Goal: Task Accomplishment & Management: Manage account settings

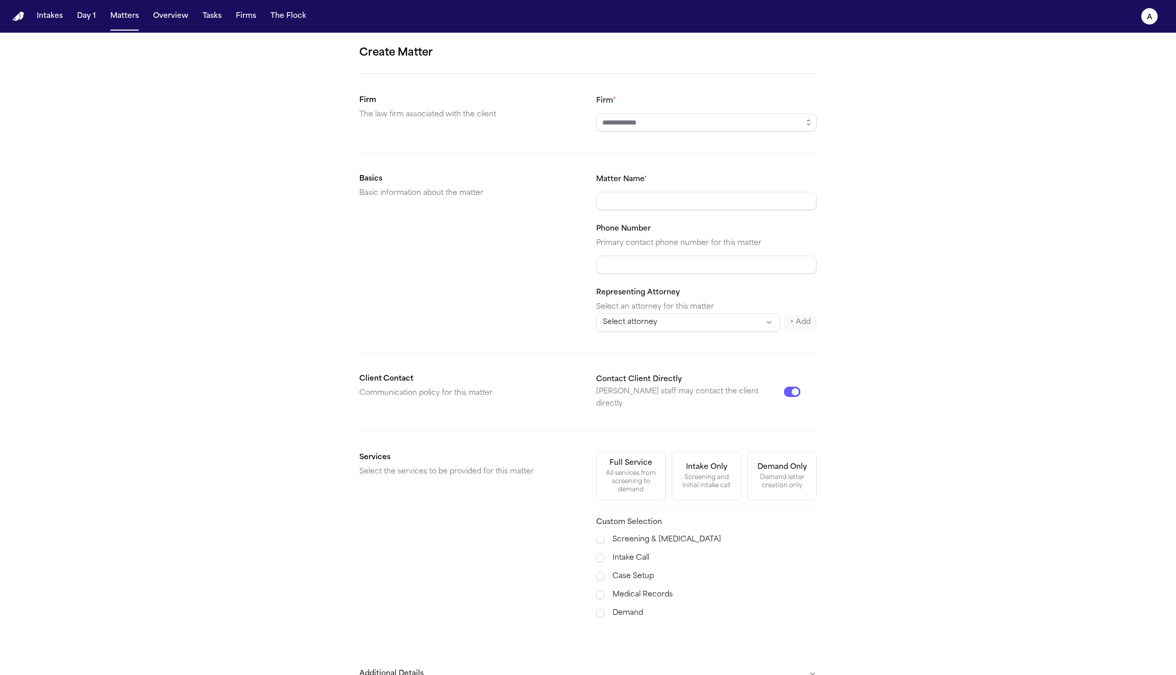
scroll to position [49, 0]
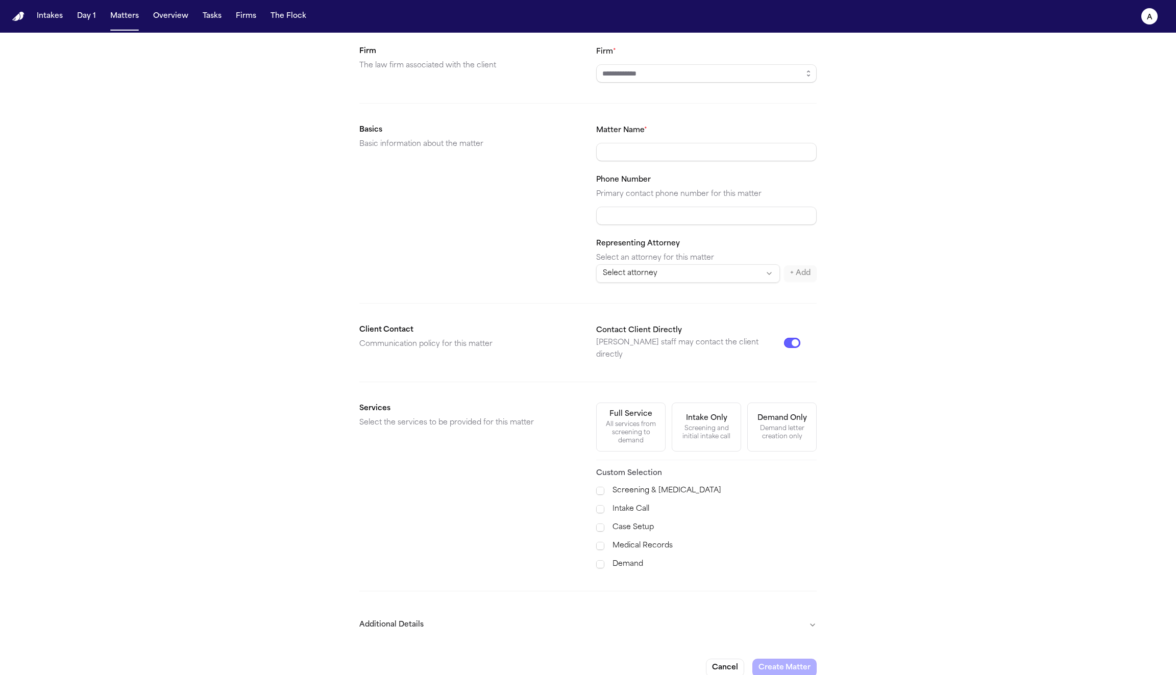
click at [716, 613] on button "Additional Details" at bounding box center [587, 625] width 457 height 27
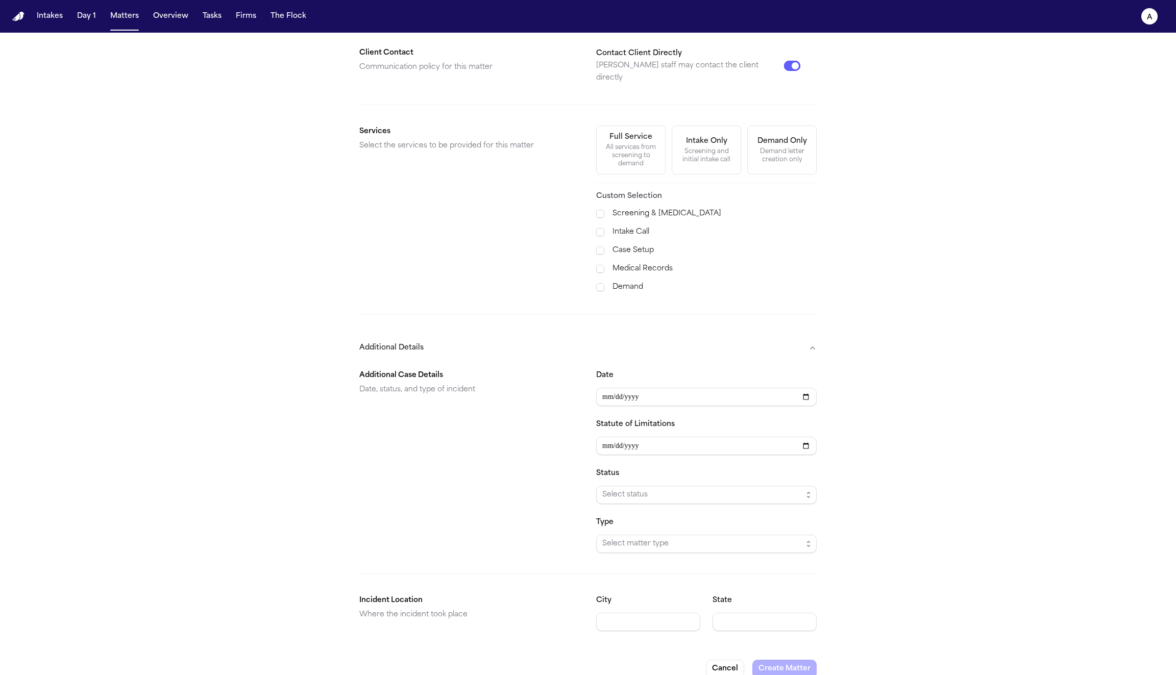
scroll to position [0, 0]
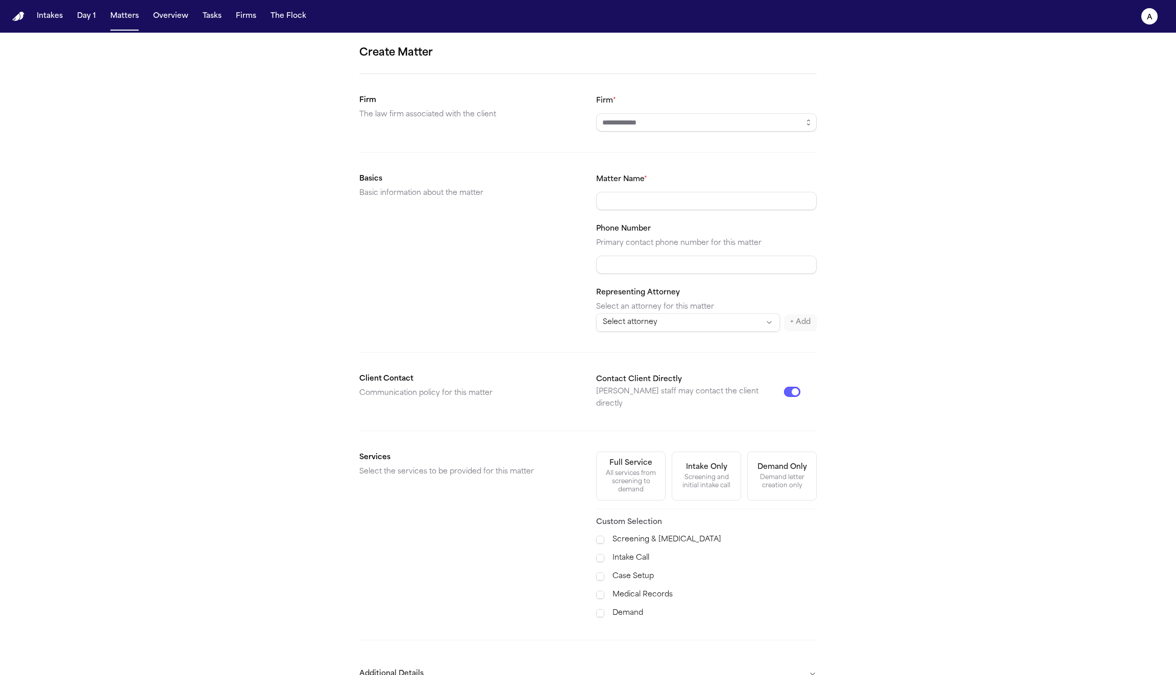
scroll to position [49, 0]
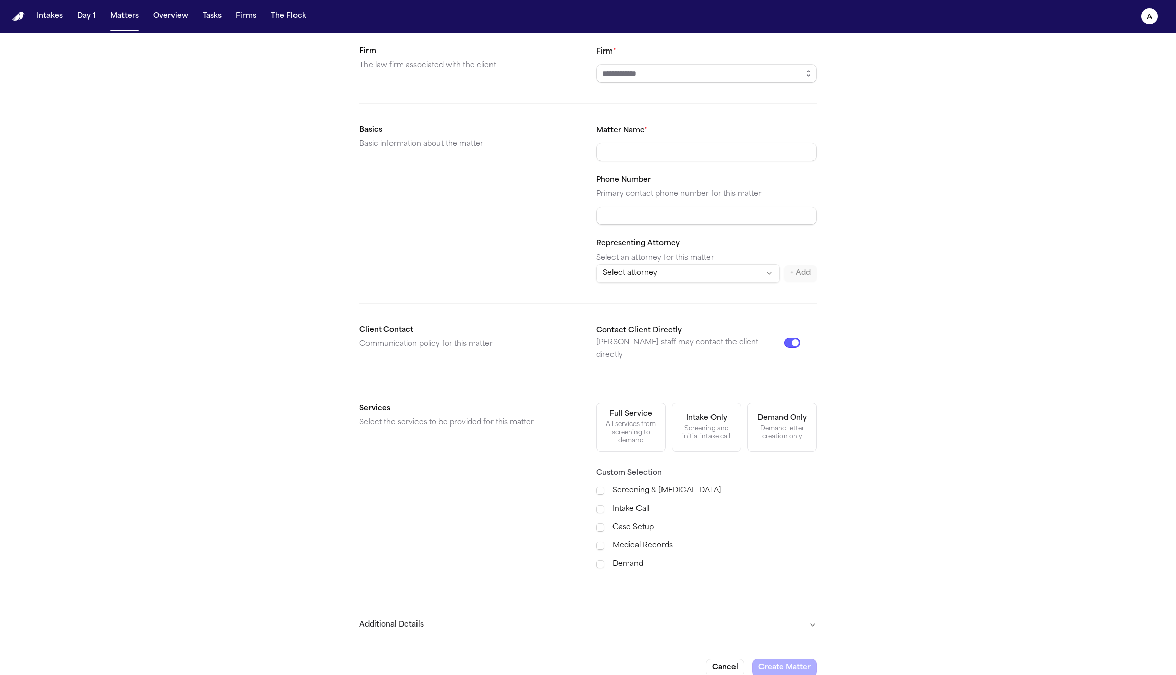
click at [815, 612] on button "Additional Details" at bounding box center [587, 625] width 457 height 27
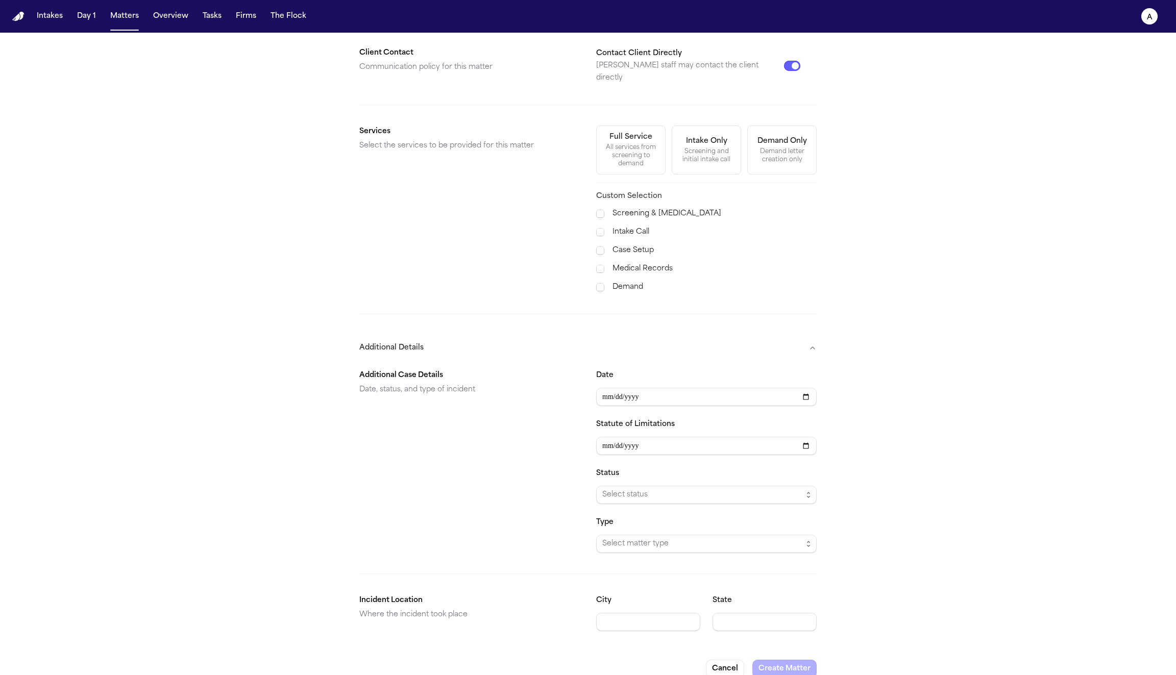
scroll to position [0, 0]
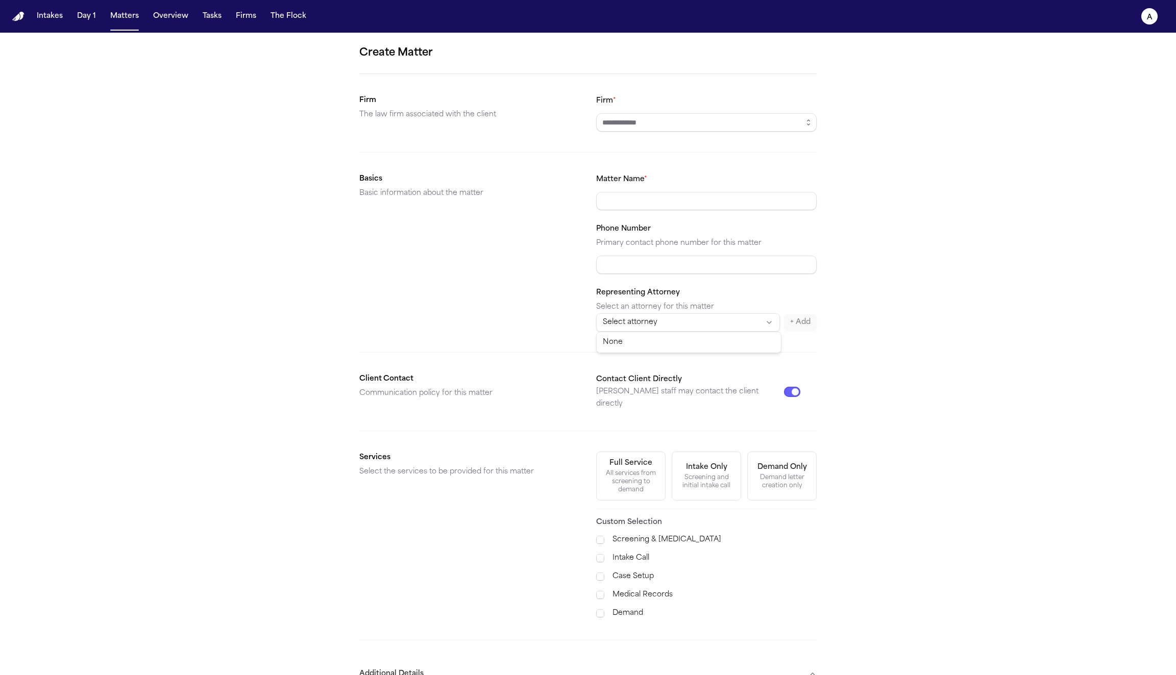
click at [755, 326] on html "Intakes Day 1 Matters Overview Tasks Firms The Flock A Create Matter Firm The l…" at bounding box center [588, 337] width 1176 height 675
click at [902, 233] on html "Intakes Day 1 Matters Overview Tasks Firms The Flock A Create Matter Firm The l…" at bounding box center [588, 337] width 1176 height 675
click at [709, 121] on input "Firm *" at bounding box center [706, 122] width 220 height 18
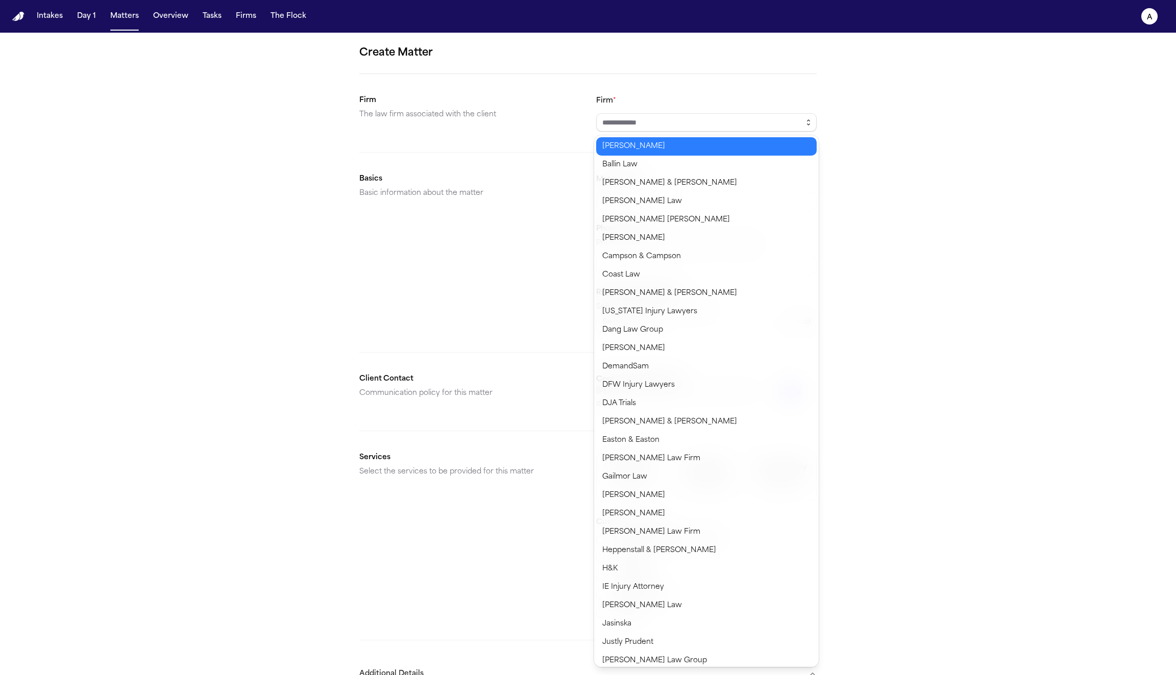
click at [807, 121] on icon "button" at bounding box center [808, 122] width 8 height 8
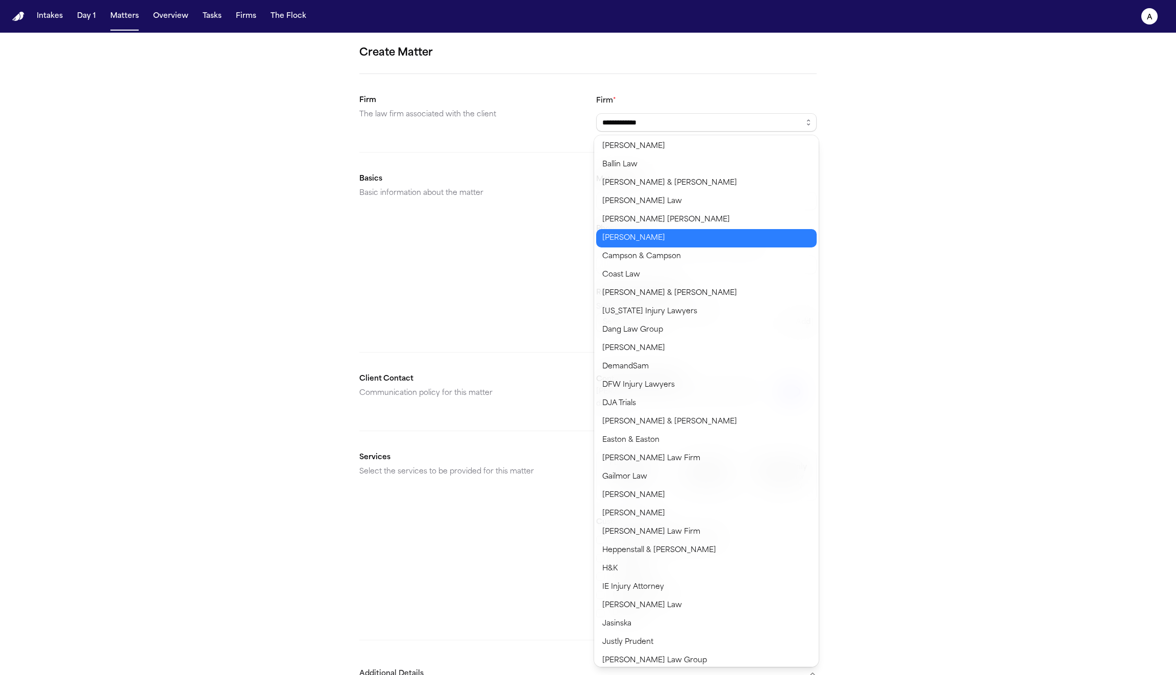
click at [662, 240] on body "**********" at bounding box center [588, 337] width 1176 height 675
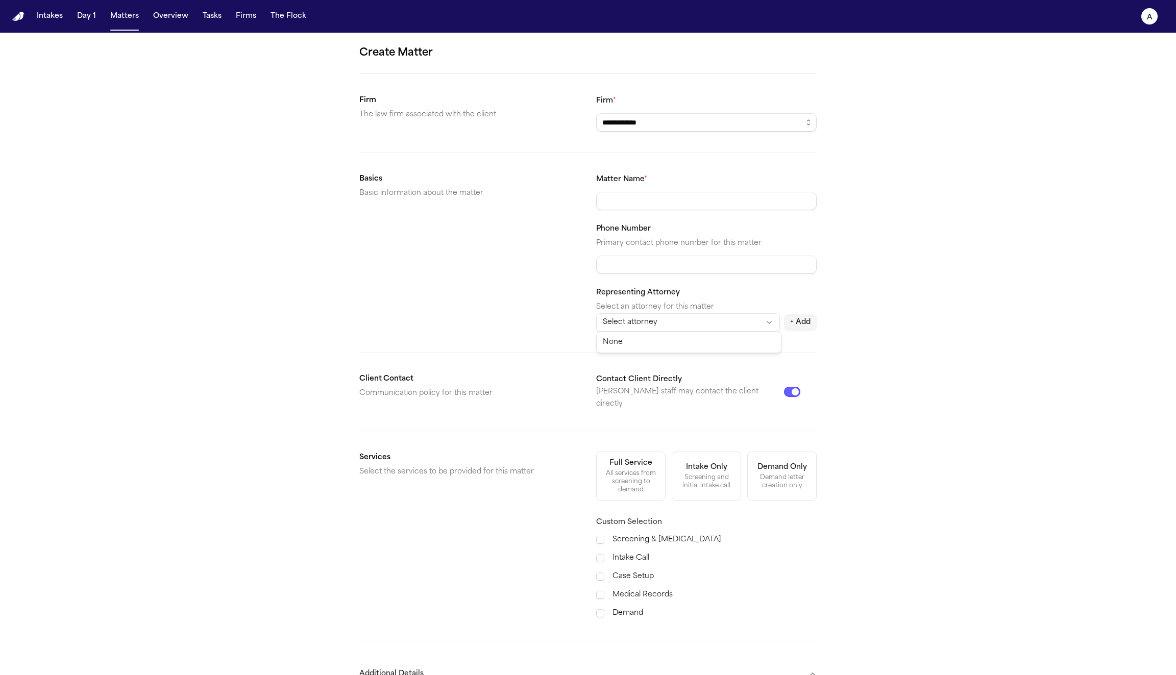
click at [768, 318] on html "**********" at bounding box center [588, 337] width 1176 height 675
click at [886, 238] on html "**********" at bounding box center [588, 337] width 1176 height 675
type input "**********"
click at [811, 123] on icon "button" at bounding box center [808, 122] width 8 height 8
click at [988, 209] on div "**********" at bounding box center [588, 525] width 1176 height 984
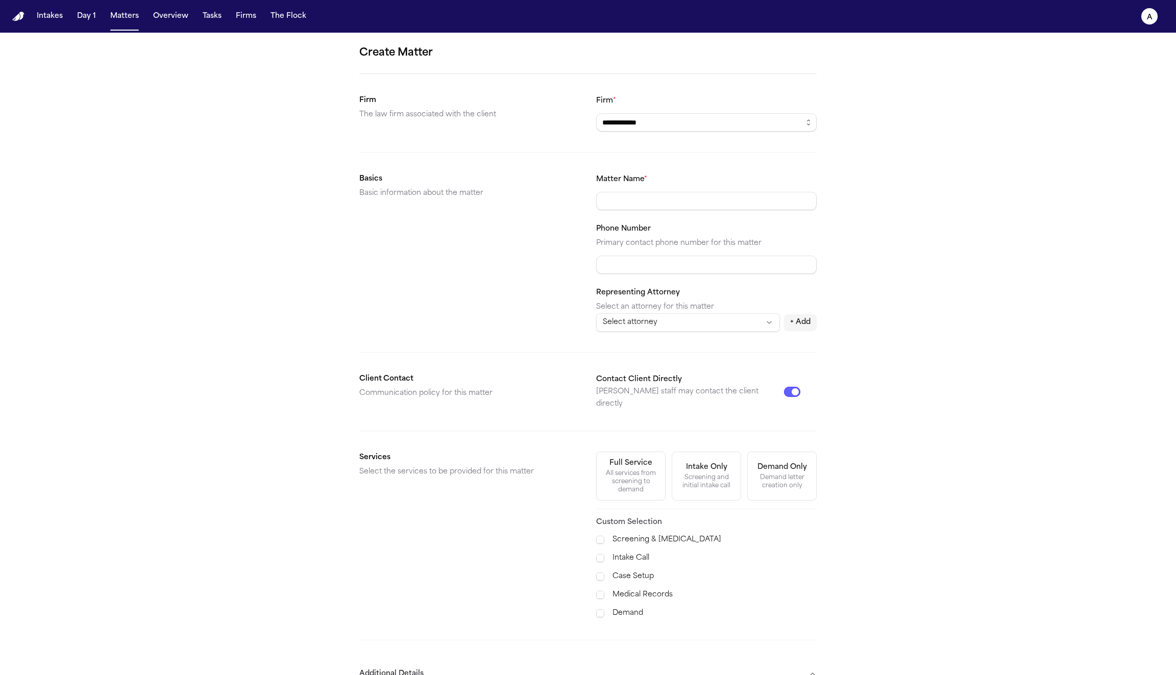
click at [634, 571] on label "Case Setup" at bounding box center [714, 577] width 204 height 12
click at [627, 607] on label "Demand" at bounding box center [714, 613] width 204 height 12
click at [651, 589] on label "Medical Records" at bounding box center [714, 595] width 204 height 12
click at [202, 20] on button "Tasks" at bounding box center [212, 16] width 27 height 18
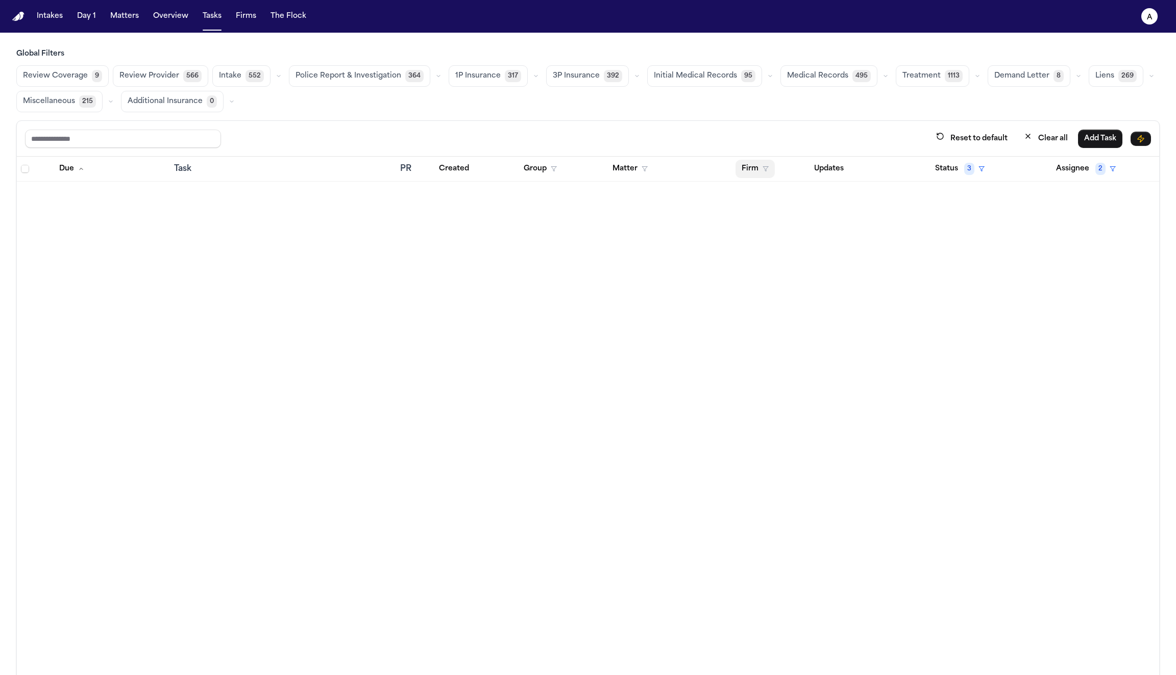
click at [745, 169] on button "Firm" at bounding box center [754, 169] width 39 height 18
click at [776, 194] on input "text" at bounding box center [784, 193] width 86 height 18
type input "*"
click at [633, 103] on div "Review Coverage 9 Review Provider 566 Intake 552 Police Report & Investigation …" at bounding box center [587, 88] width 1143 height 47
click at [135, 20] on button "Matters" at bounding box center [124, 16] width 37 height 18
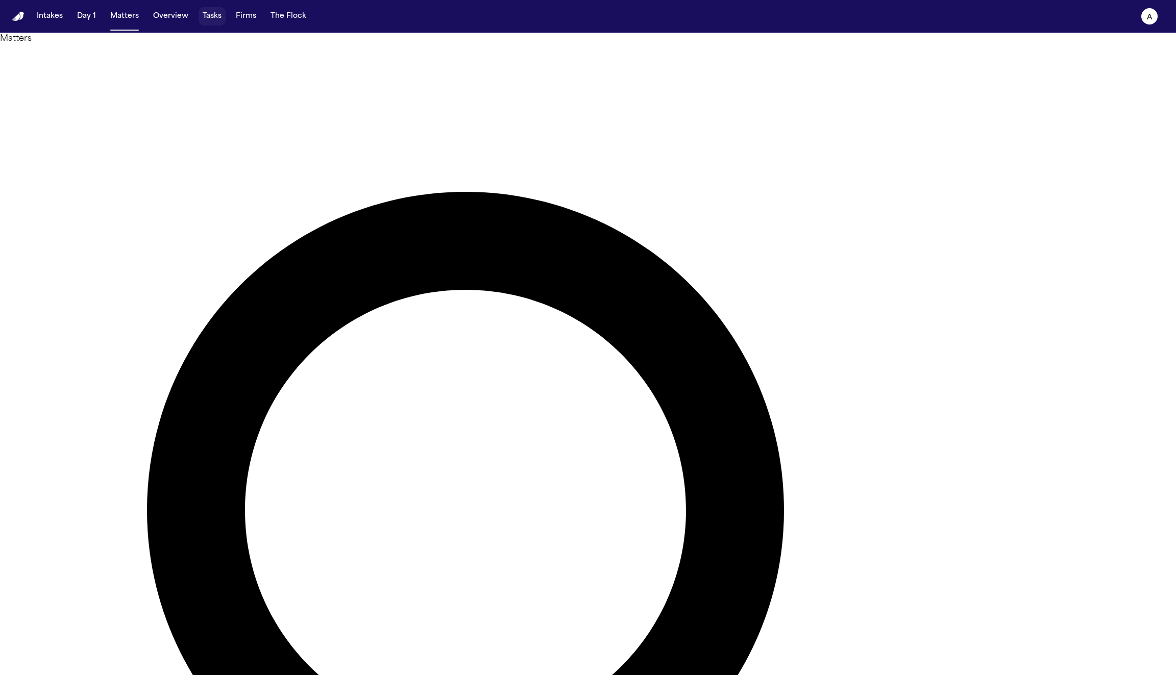
click at [211, 16] on button "Tasks" at bounding box center [212, 16] width 27 height 18
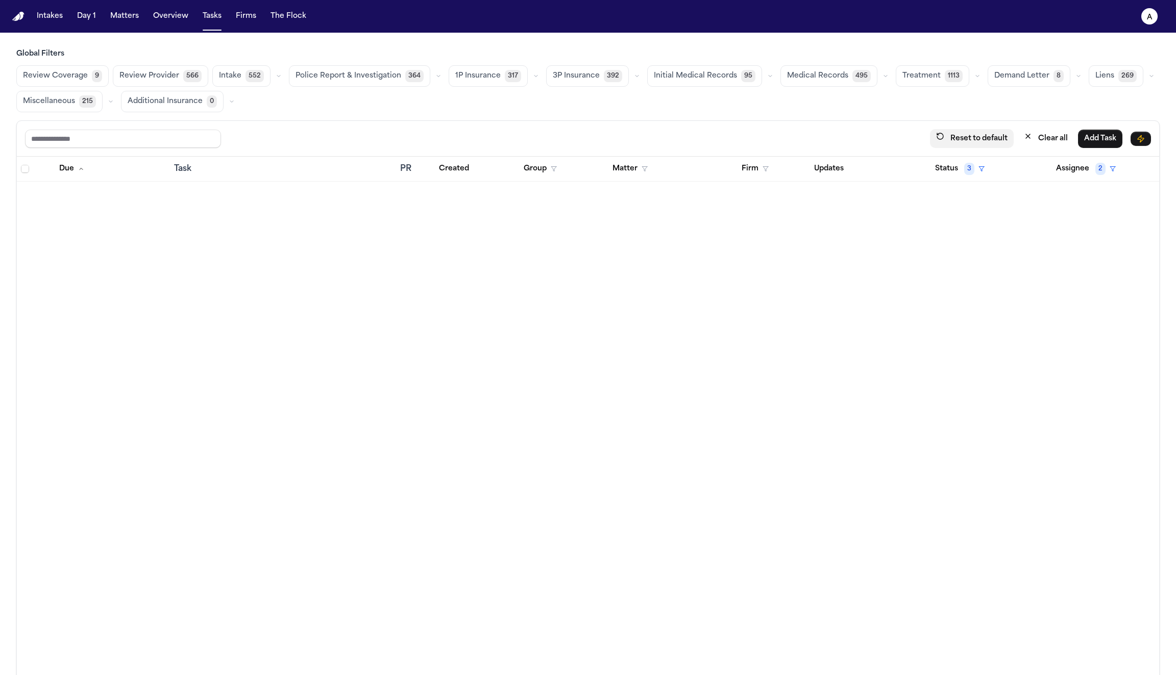
click at [988, 142] on button "Reset to default" at bounding box center [972, 138] width 84 height 19
click at [1041, 137] on button "Clear all" at bounding box center [1046, 138] width 56 height 19
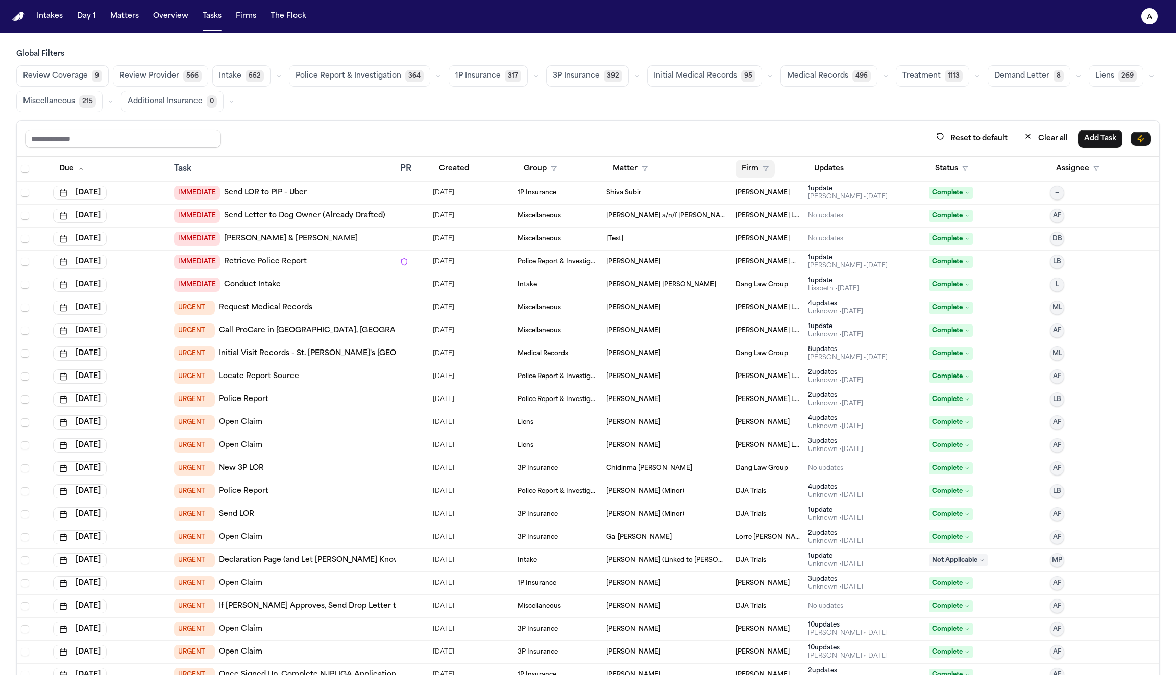
click at [748, 170] on button "Firm" at bounding box center [754, 169] width 39 height 18
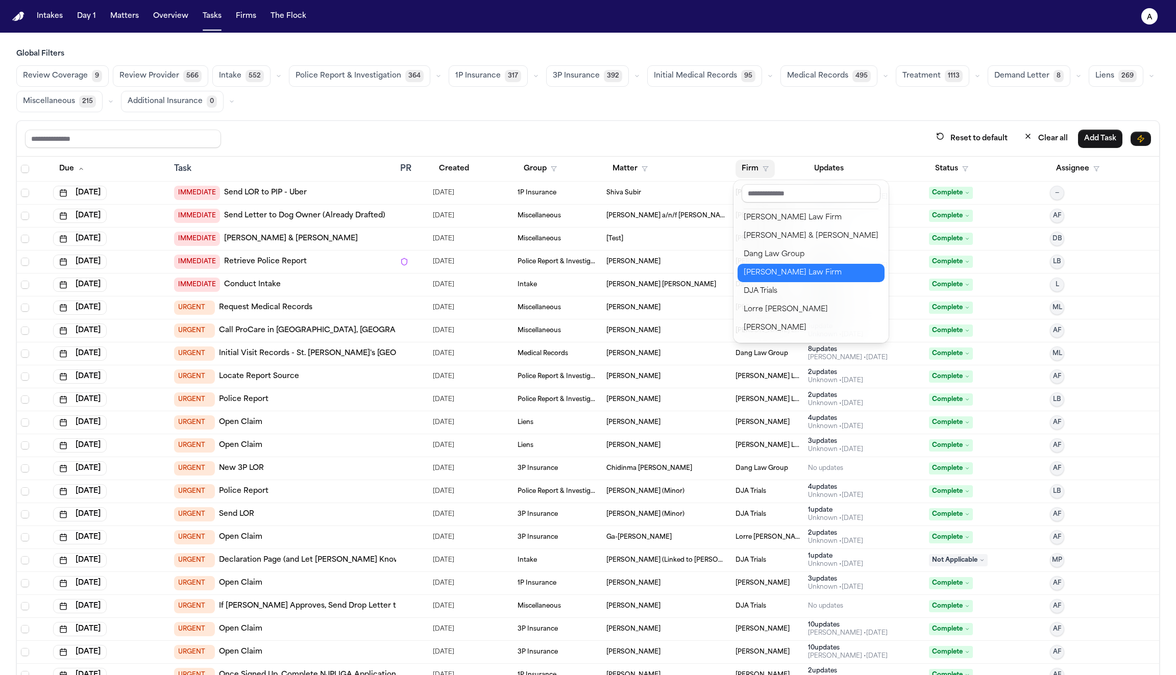
click at [768, 261] on button "Dang Law Group" at bounding box center [810, 254] width 147 height 18
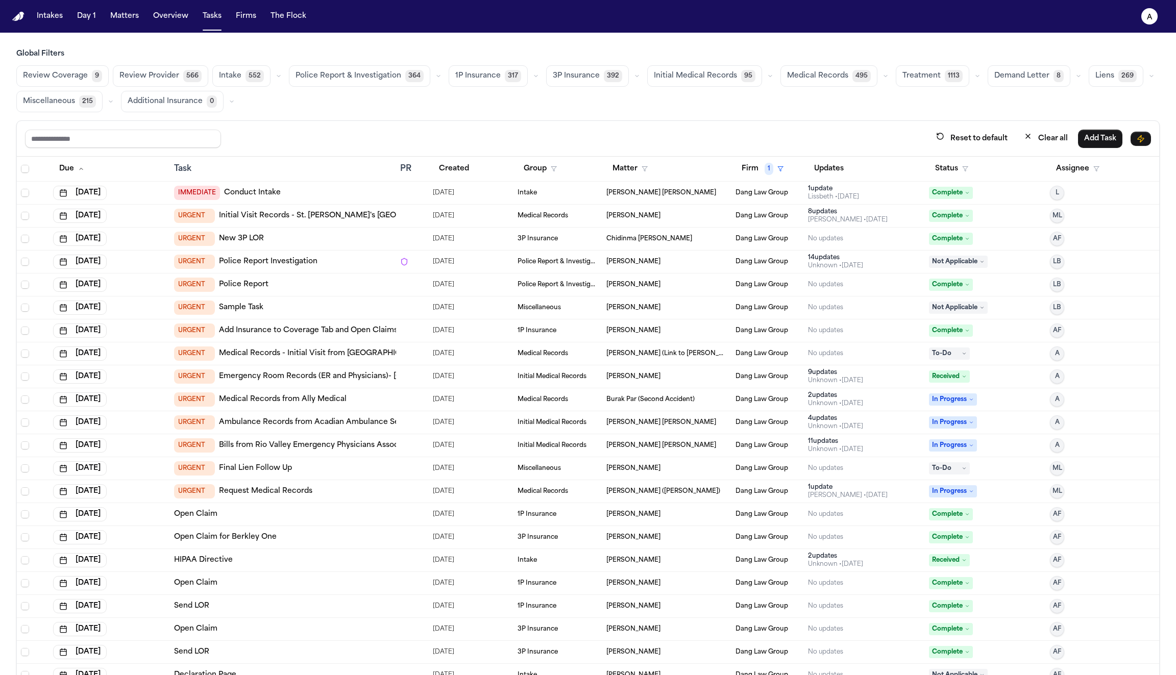
click at [185, 168] on div "Task" at bounding box center [283, 169] width 218 height 12
click at [143, 136] on input "text" at bounding box center [123, 139] width 196 height 18
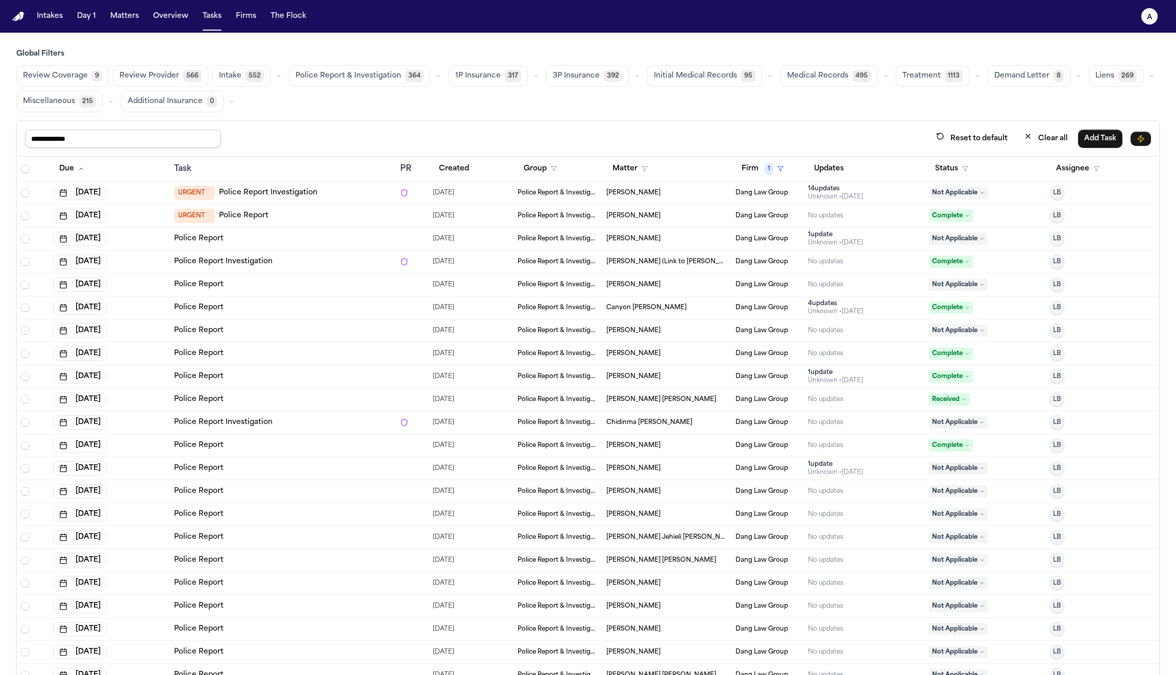
type input "**********"
click at [70, 168] on button "Due" at bounding box center [71, 169] width 37 height 18
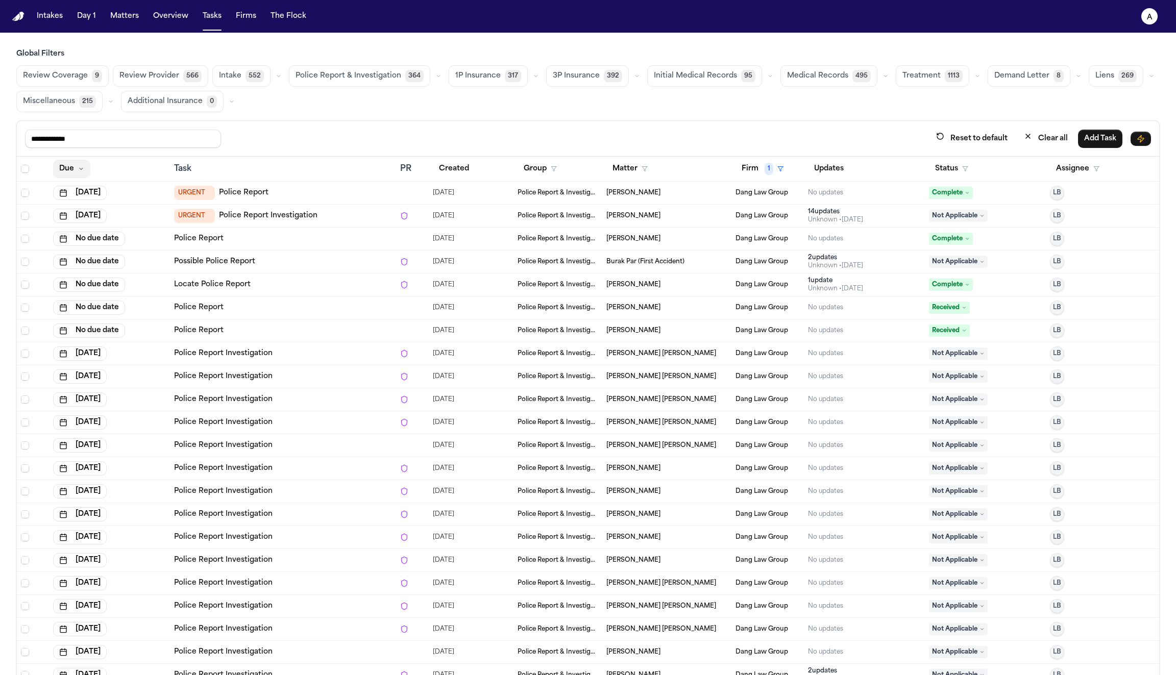
click at [79, 168] on icon "button" at bounding box center [81, 169] width 6 height 6
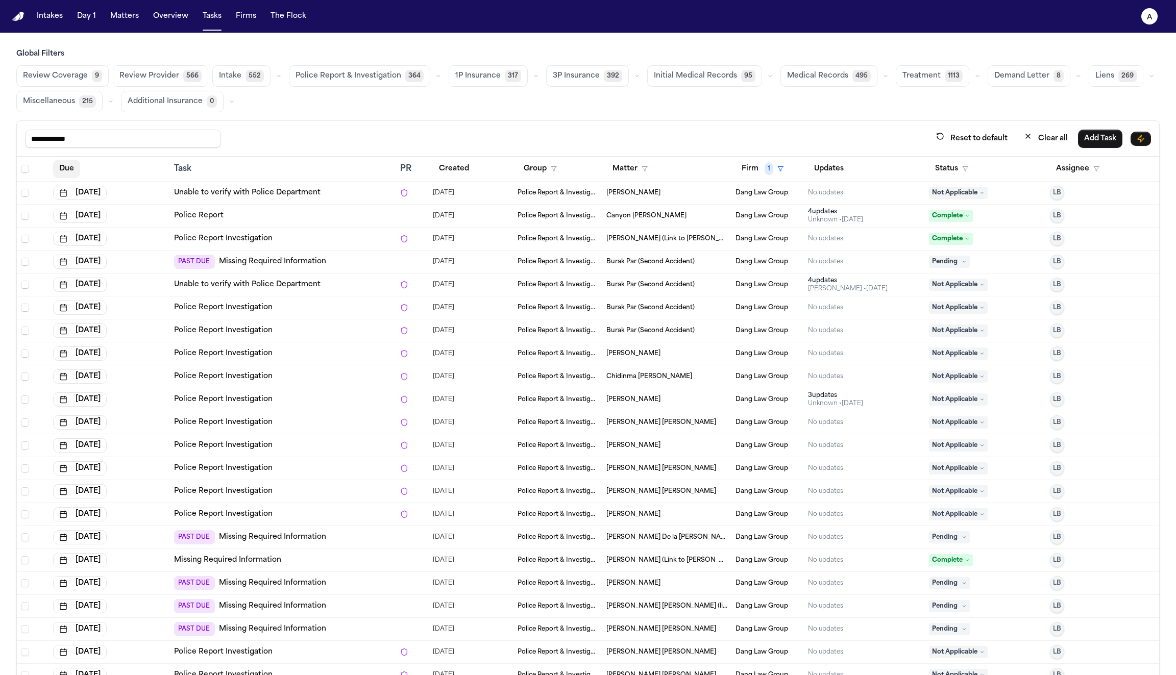
click at [60, 167] on button "Due" at bounding box center [66, 169] width 27 height 18
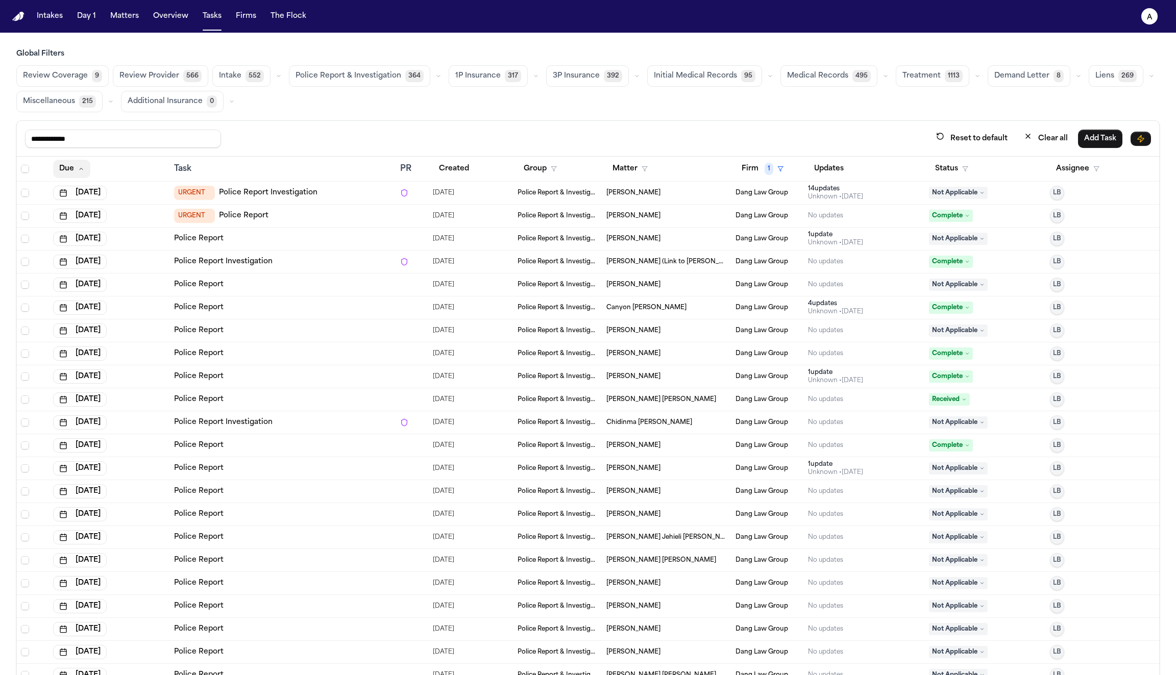
click at [60, 167] on button "Due" at bounding box center [71, 169] width 37 height 18
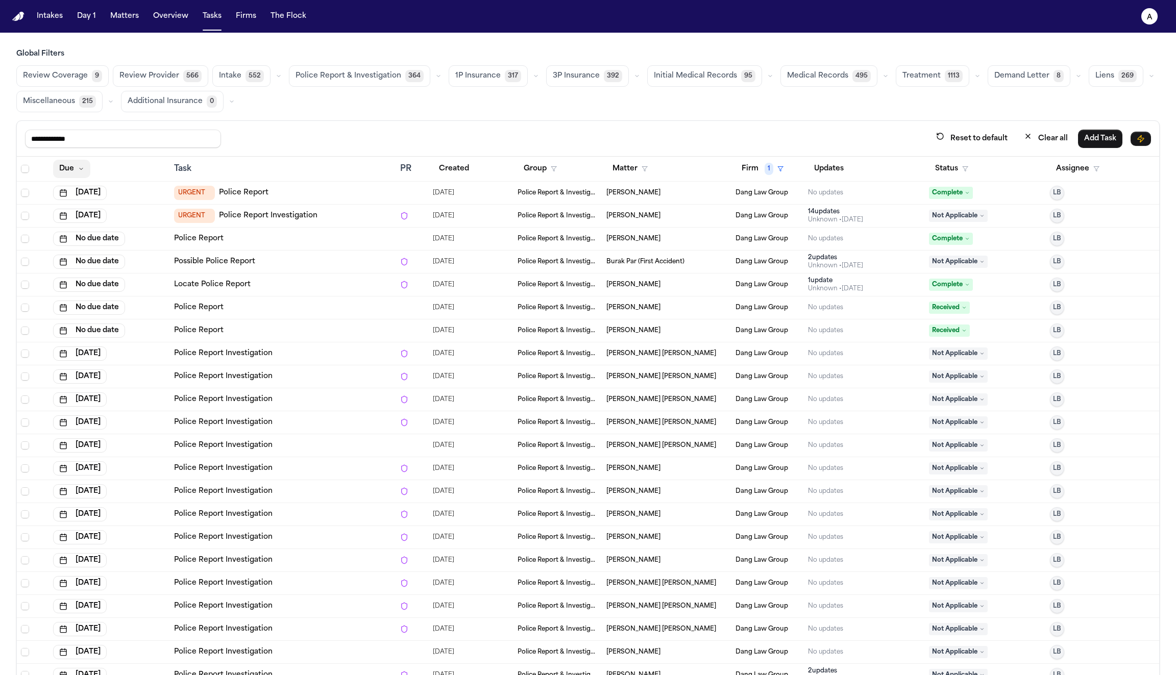
click at [60, 167] on button "Due" at bounding box center [71, 169] width 37 height 18
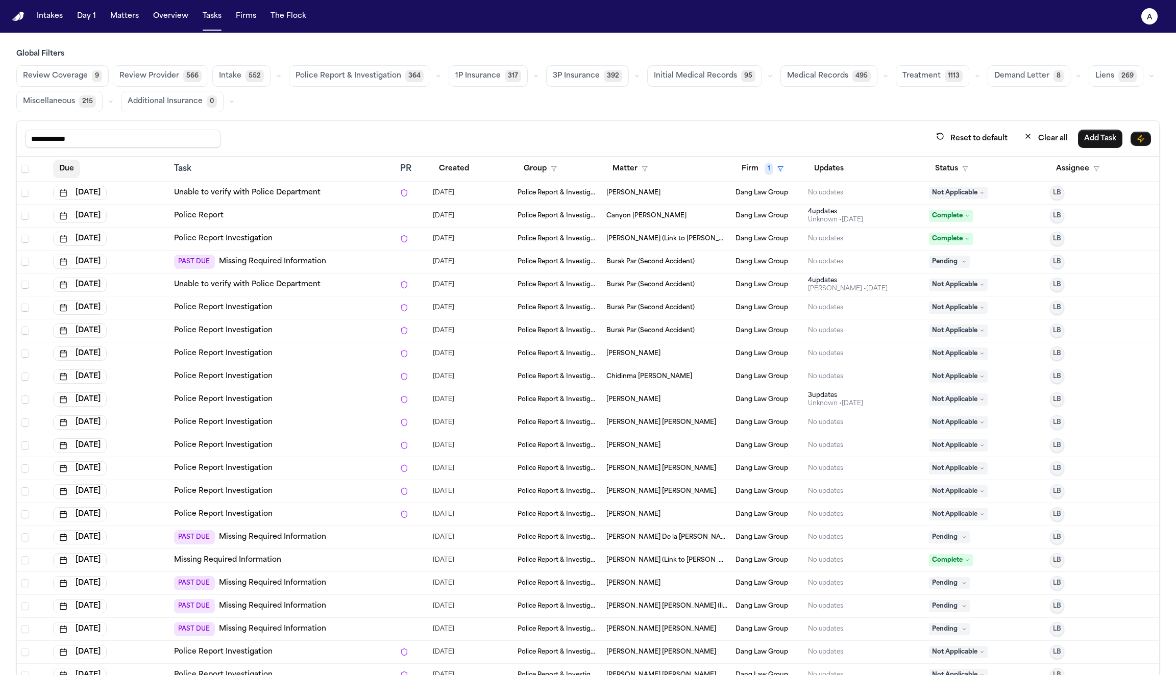
click at [60, 167] on button "Due" at bounding box center [66, 169] width 27 height 18
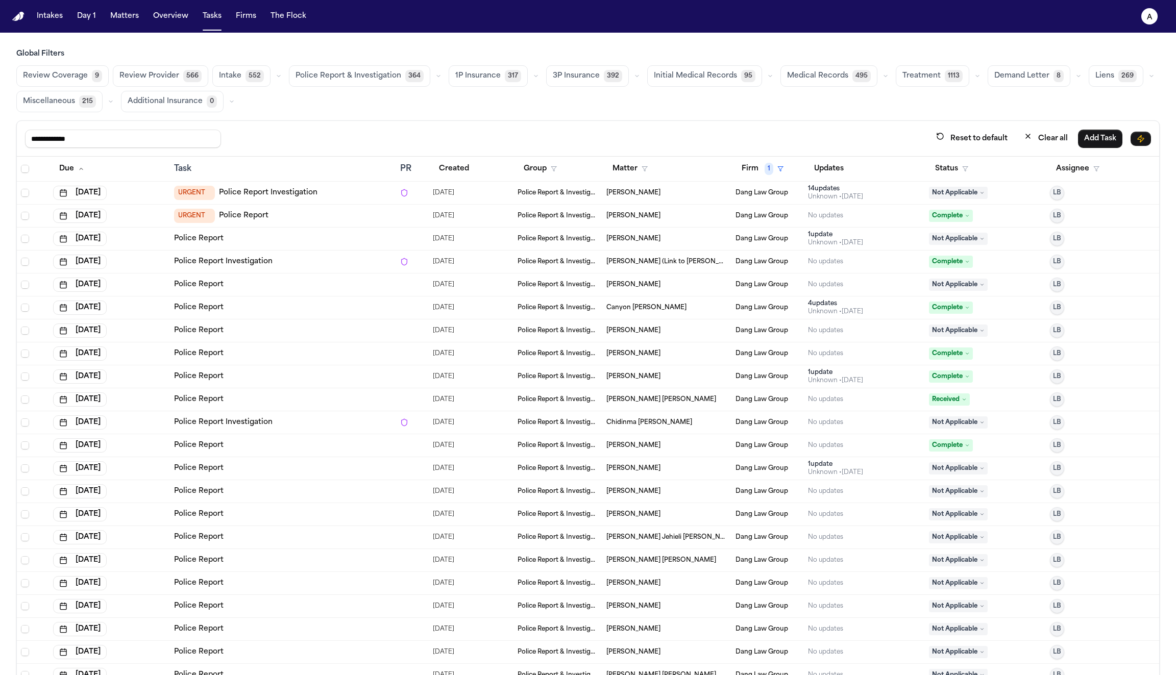
click at [205, 286] on link "Police Report" at bounding box center [198, 285] width 49 height 10
click at [210, 236] on link "Police Report" at bounding box center [198, 239] width 49 height 10
click at [950, 164] on button "Status" at bounding box center [951, 169] width 45 height 18
click at [968, 291] on div "In Progress" at bounding box center [990, 291] width 85 height 12
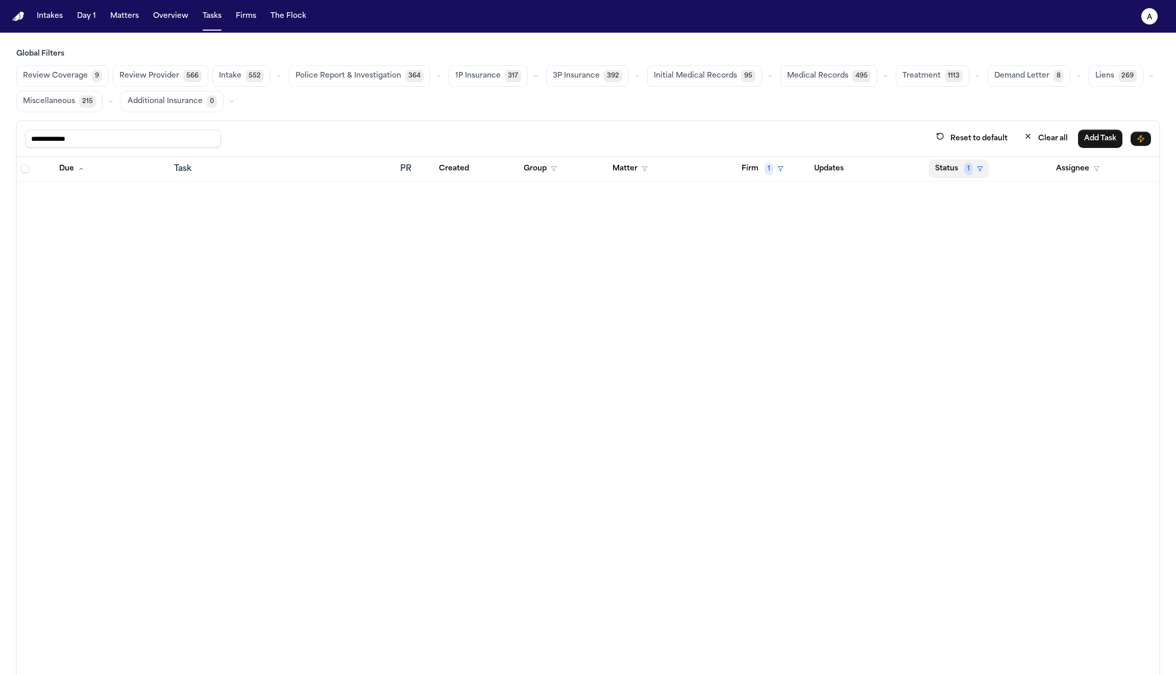
click at [962, 168] on button "Status 1" at bounding box center [959, 169] width 60 height 18
click at [972, 252] on div "Pending" at bounding box center [990, 255] width 85 height 12
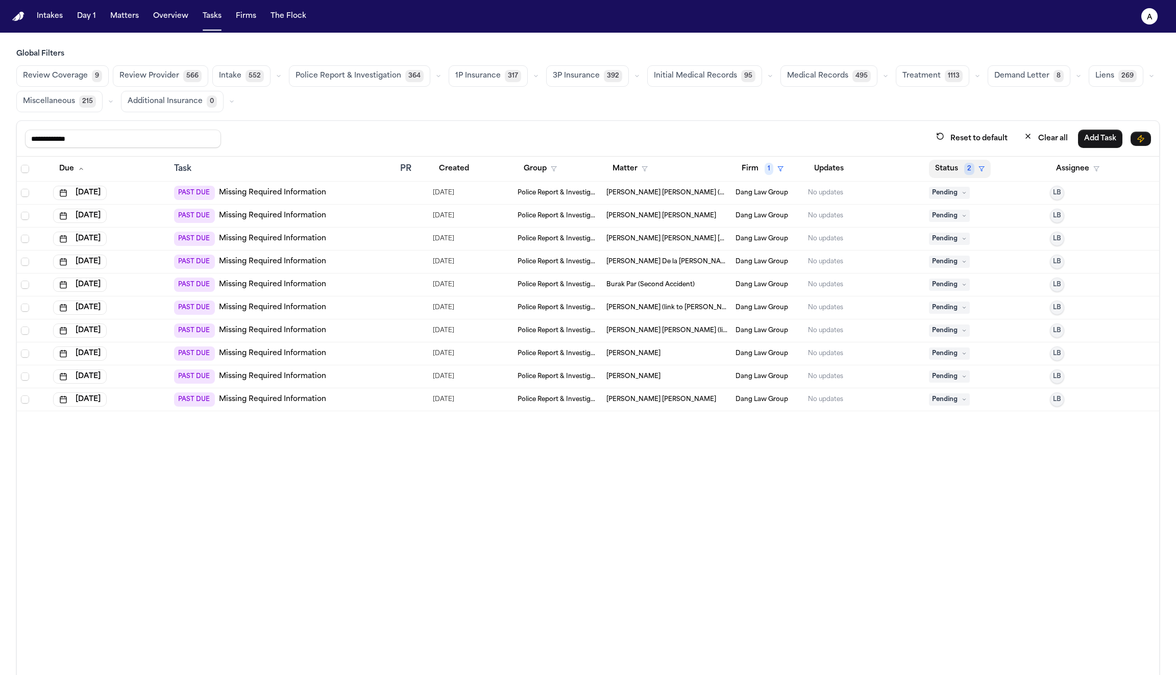
click at [954, 166] on button "Status 2" at bounding box center [960, 169] width 62 height 18
click at [969, 271] on div "Blocked" at bounding box center [990, 273] width 85 height 12
click at [319, 192] on link "Missing Required Information" at bounding box center [272, 193] width 107 height 10
click at [65, 141] on input "**********" at bounding box center [123, 139] width 196 height 18
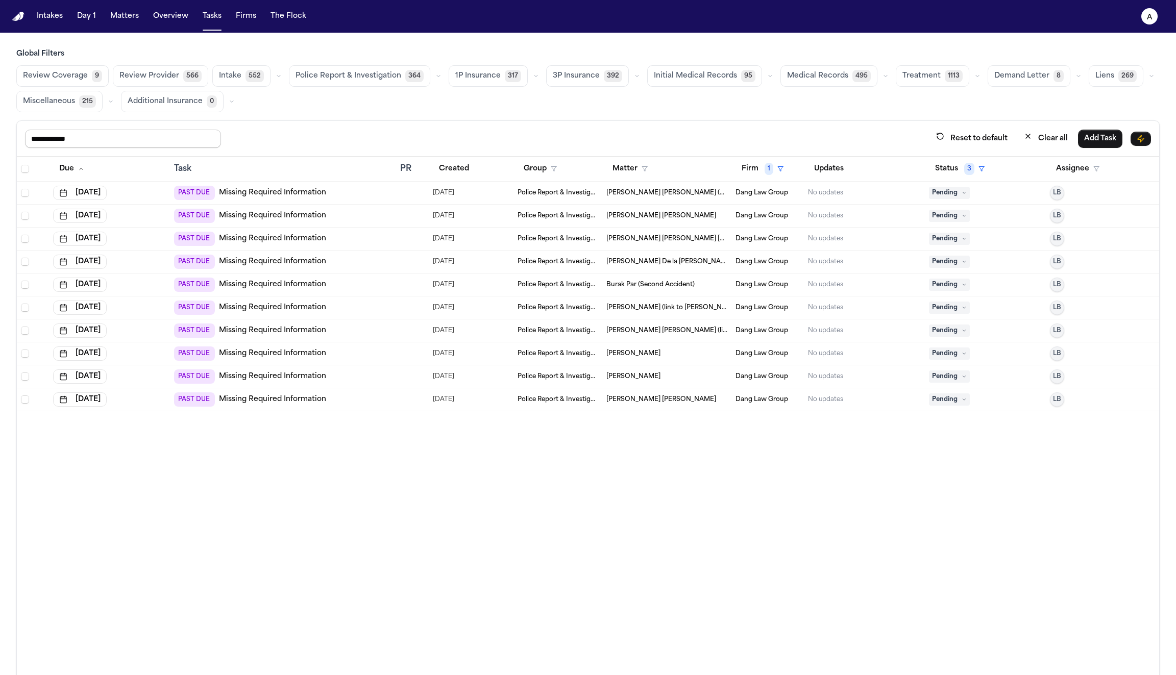
click at [65, 141] on input "**********" at bounding box center [123, 139] width 196 height 18
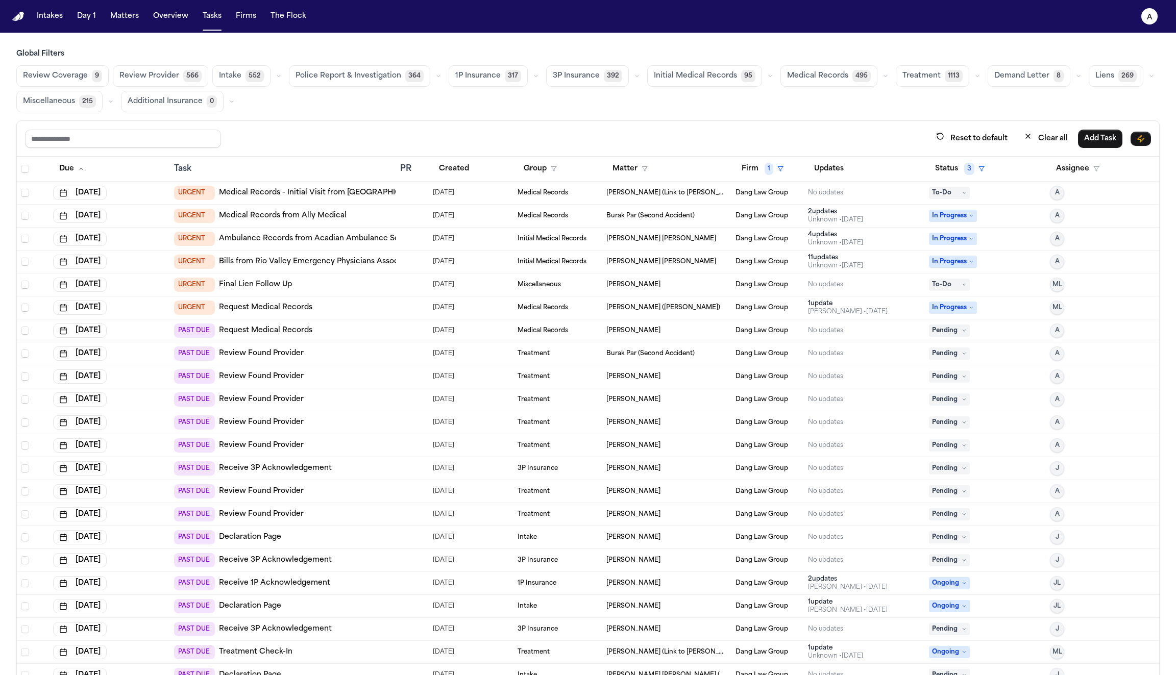
click at [574, 101] on div "Review Coverage 9 Review Provider 566 Intake 552 Police Report & Investigation …" at bounding box center [587, 88] width 1143 height 47
click at [537, 170] on button "Group" at bounding box center [539, 169] width 45 height 18
click at [578, 293] on div "Police Report & Investigation" at bounding box center [576, 294] width 102 height 12
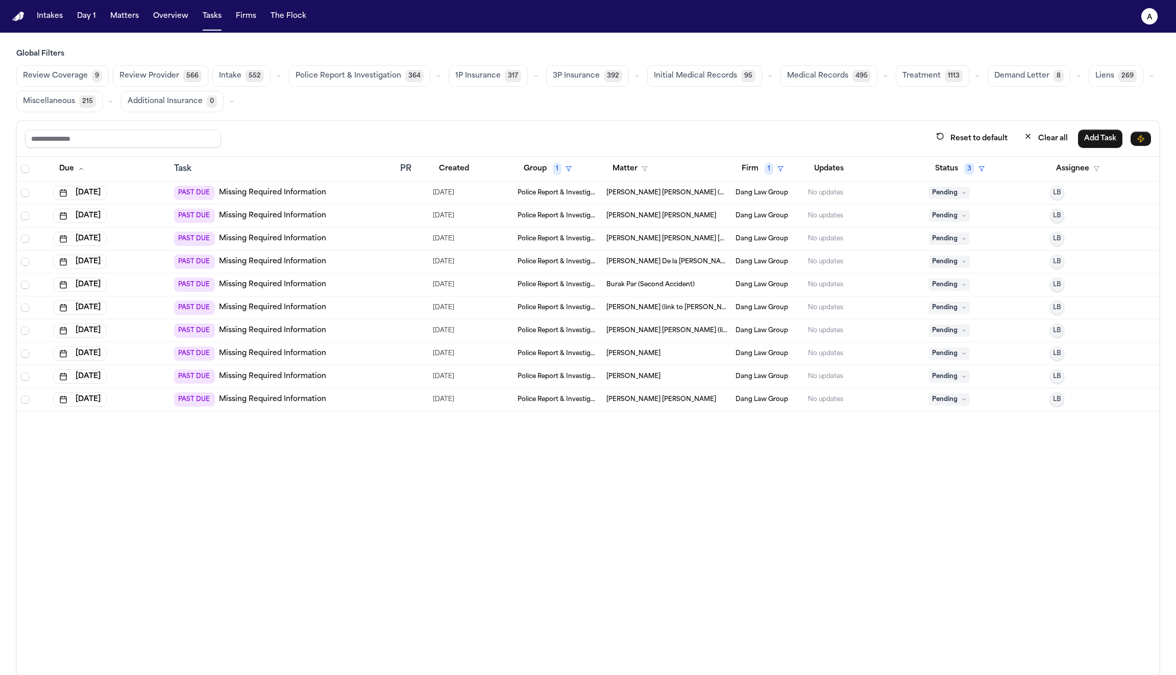
click at [270, 191] on link "Missing Required Information" at bounding box center [272, 193] width 107 height 10
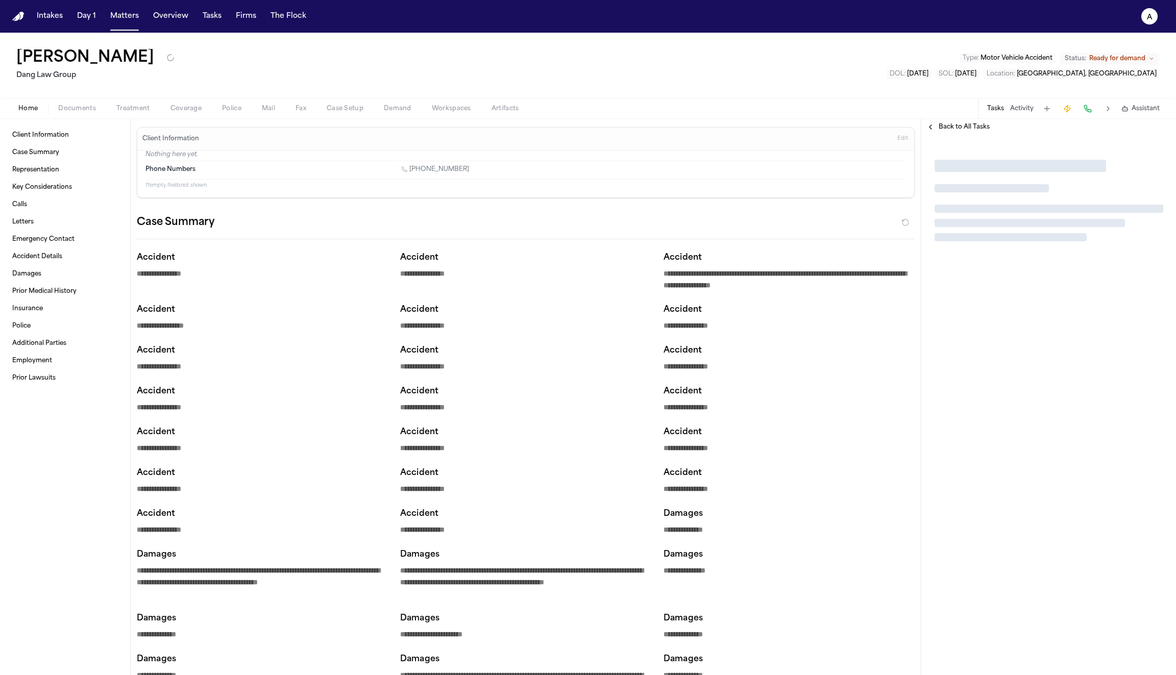
type textarea "*"
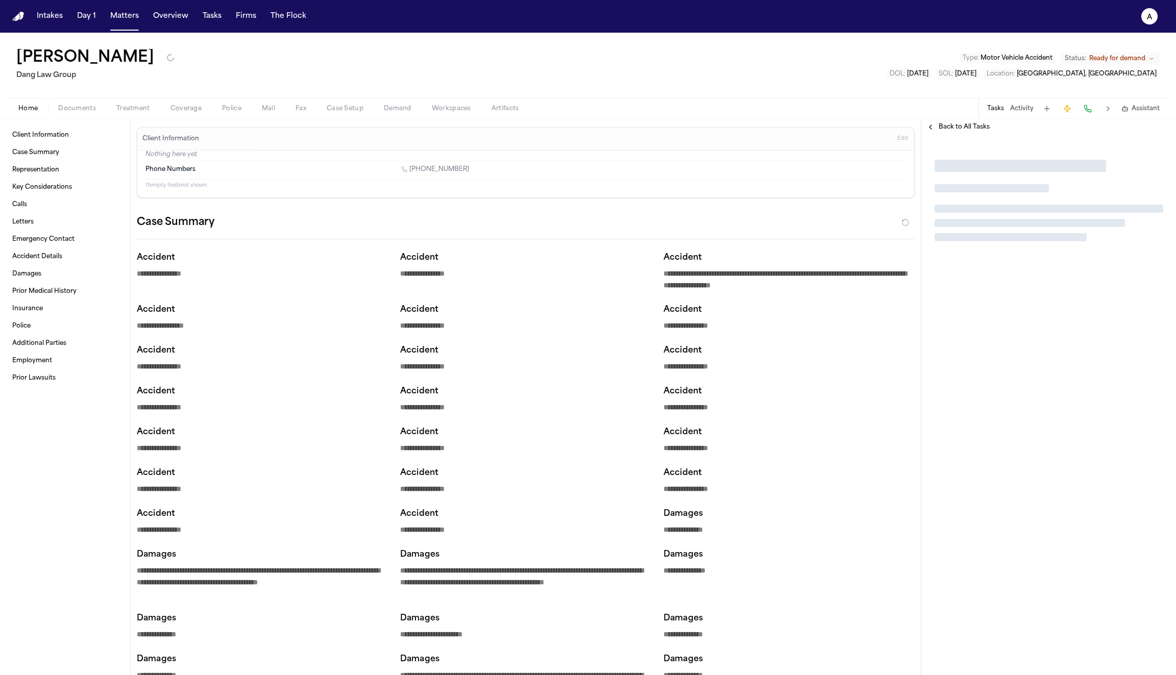
type textarea "*"
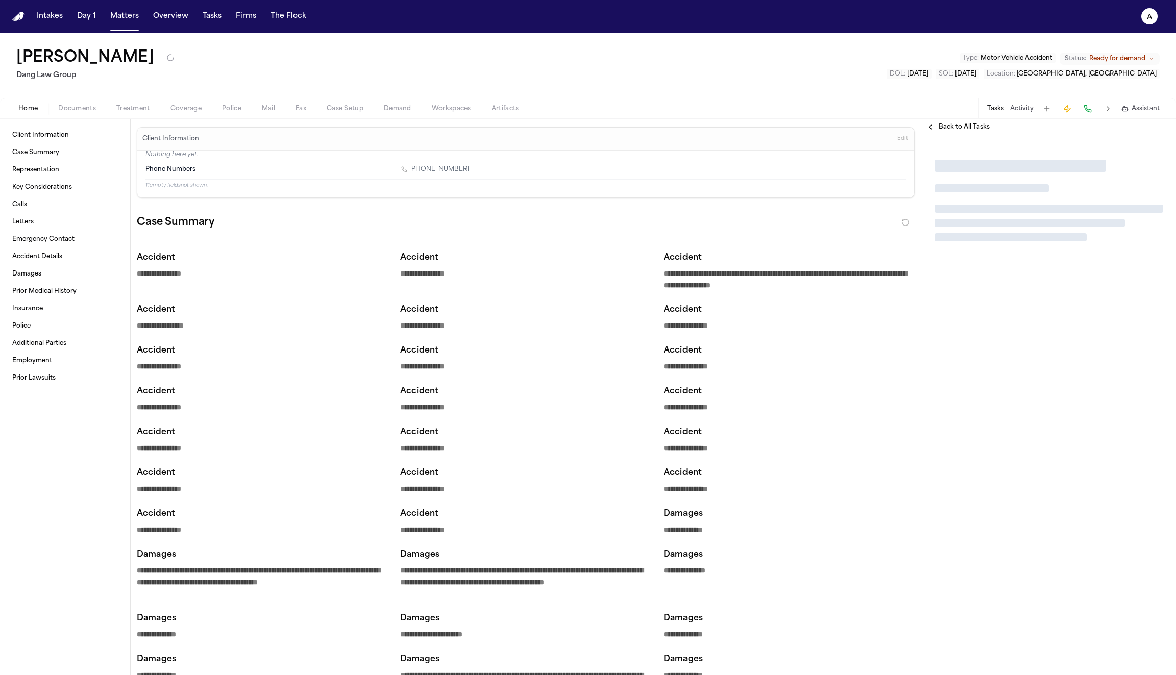
type textarea "*"
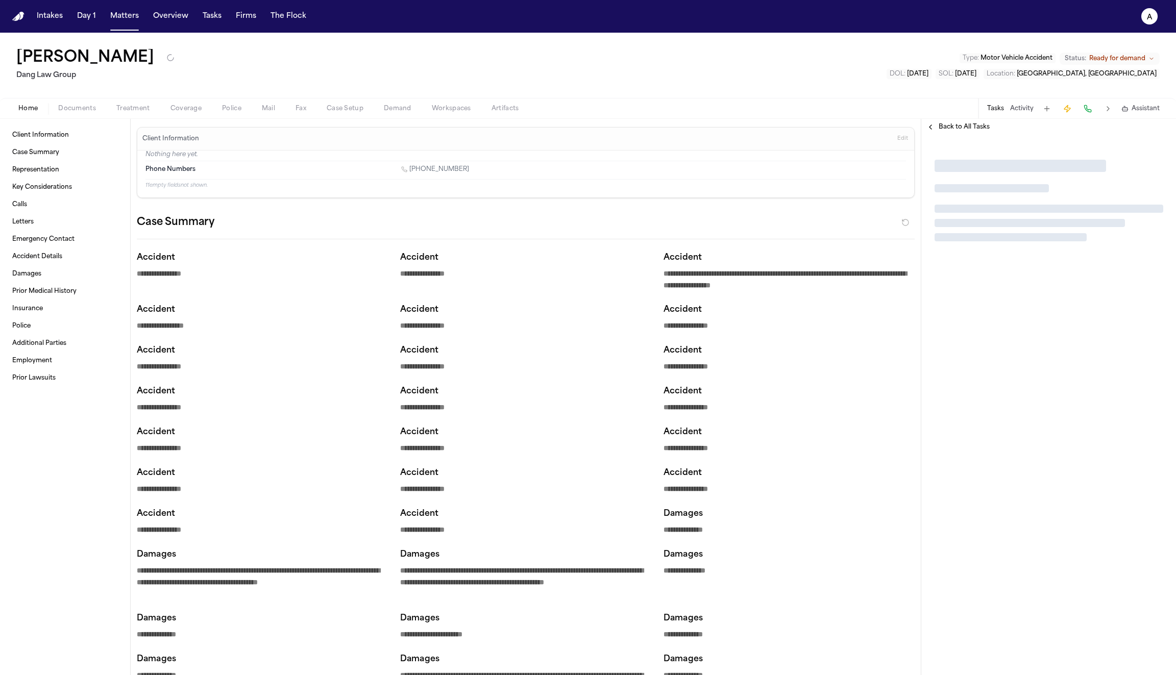
type textarea "*"
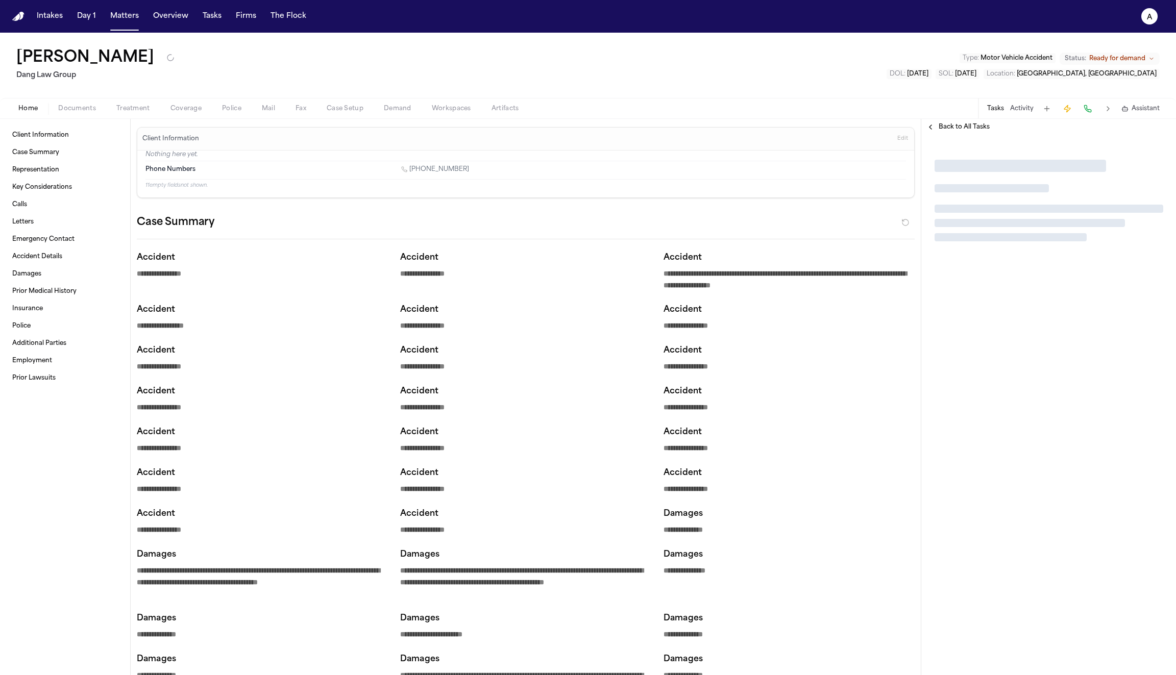
type textarea "*"
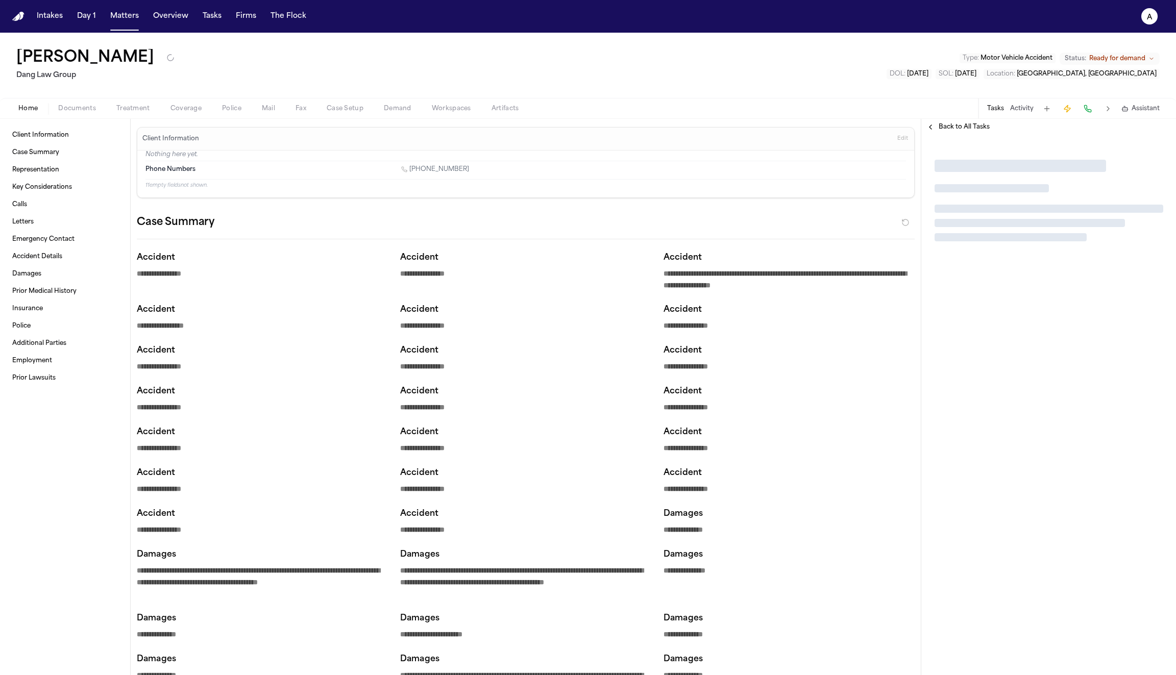
type textarea "*"
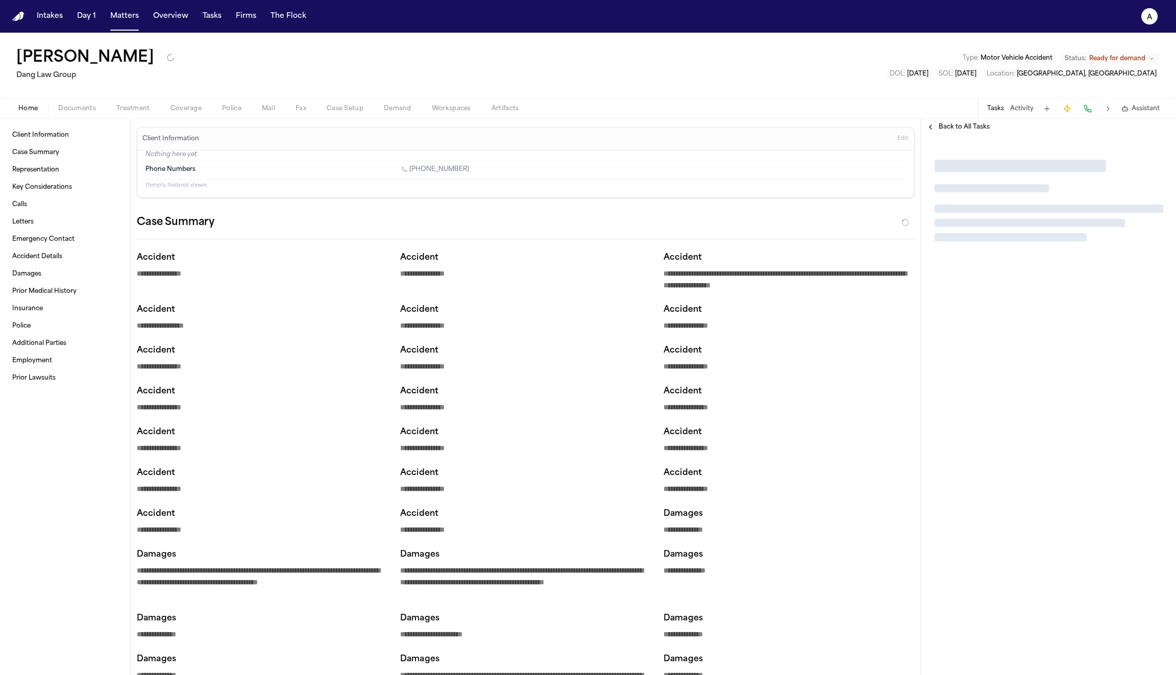
type textarea "*"
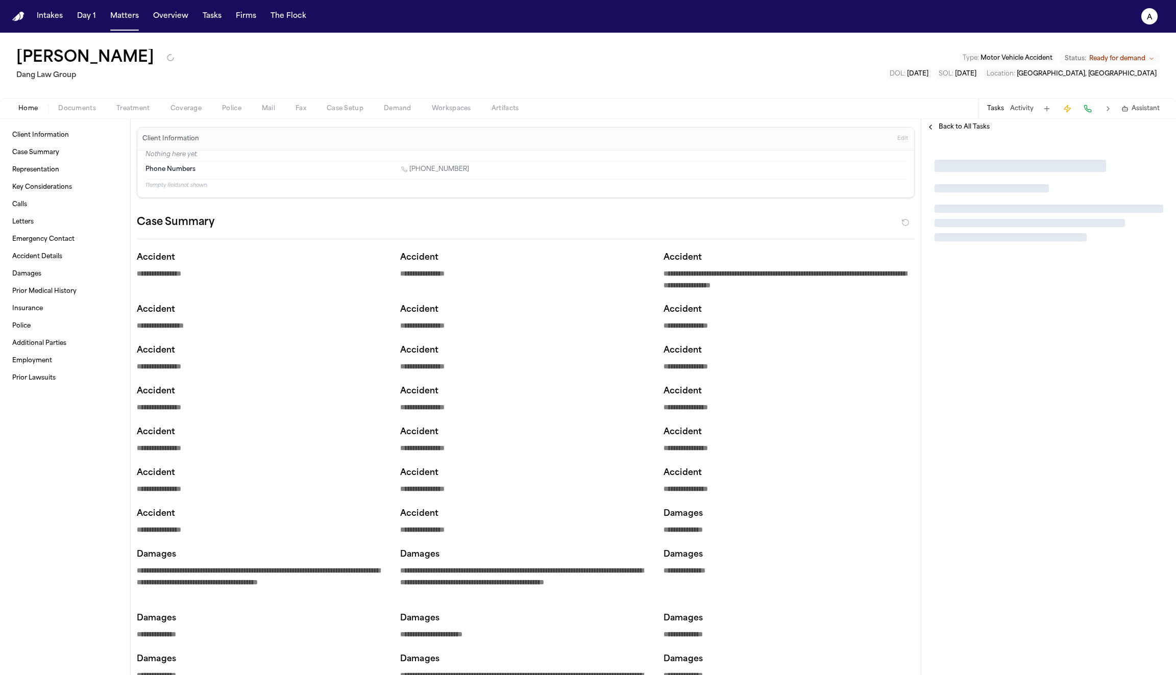
type textarea "*"
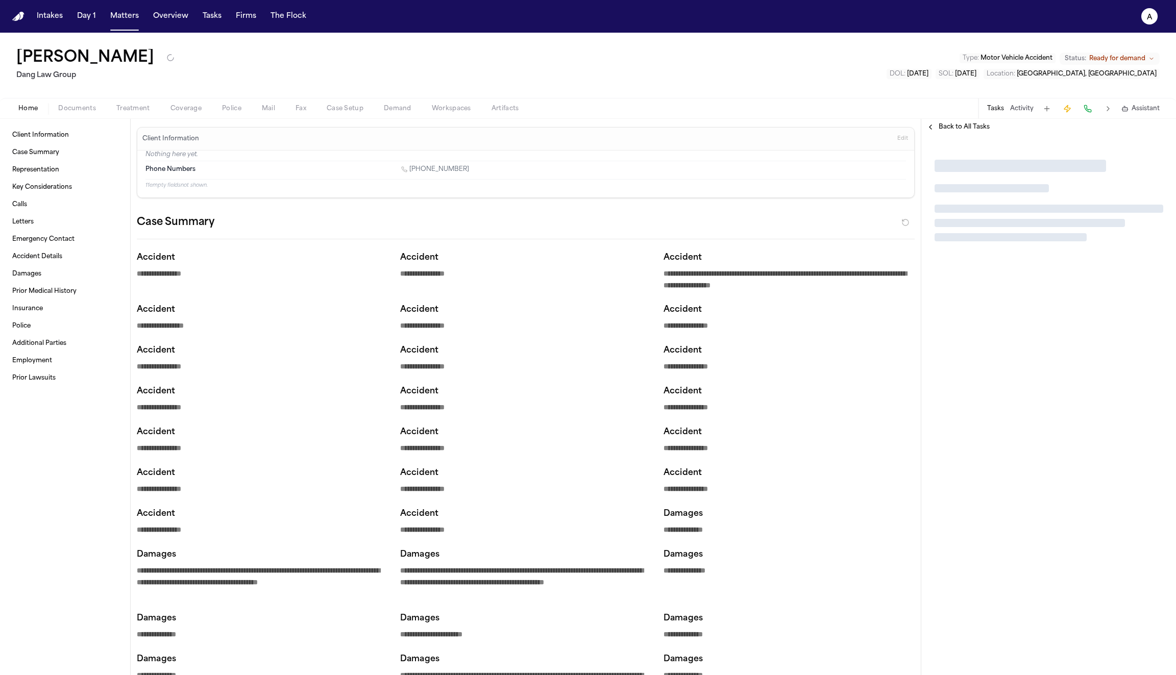
type textarea "*"
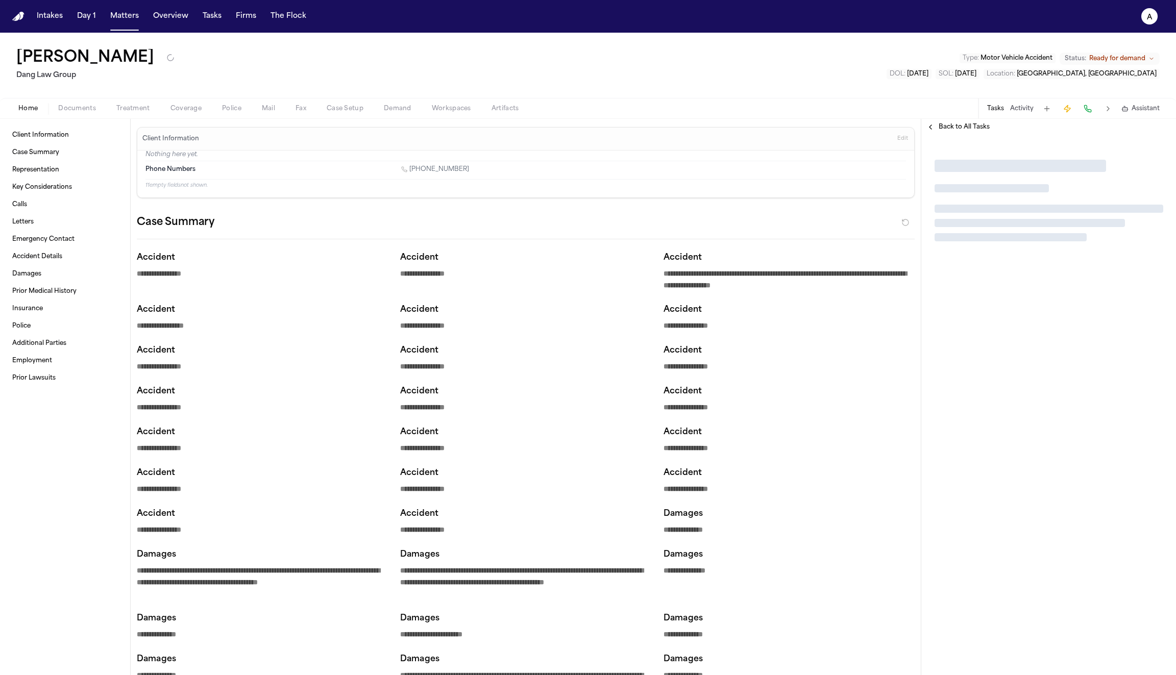
type textarea "*"
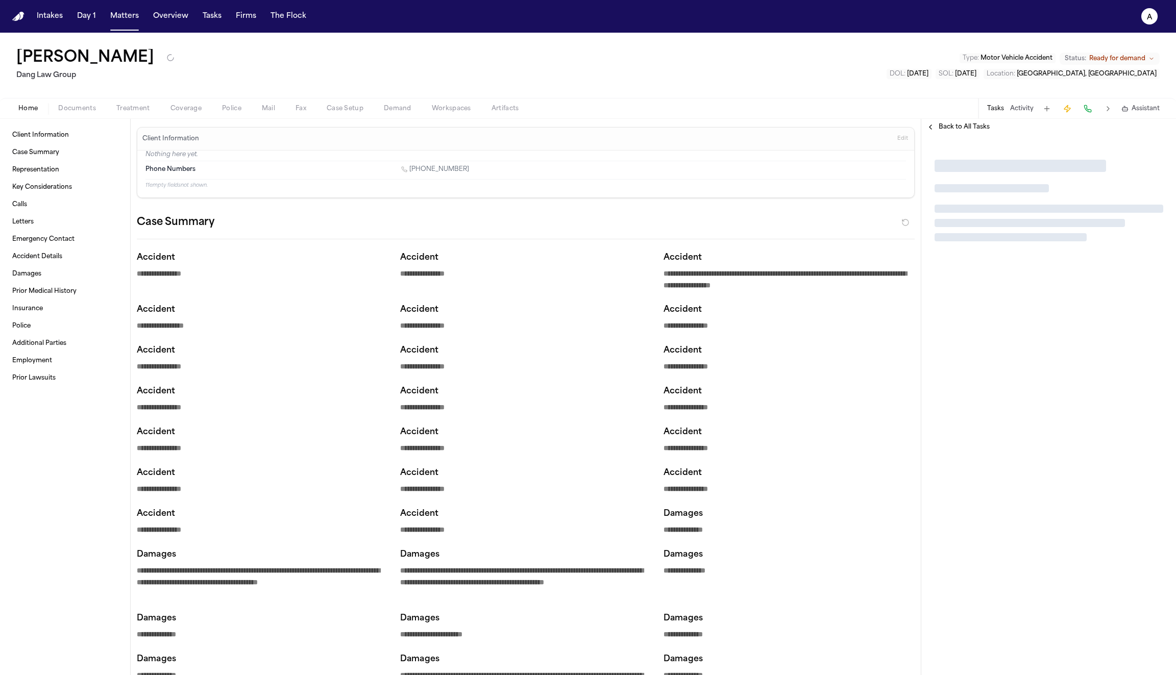
type textarea "*"
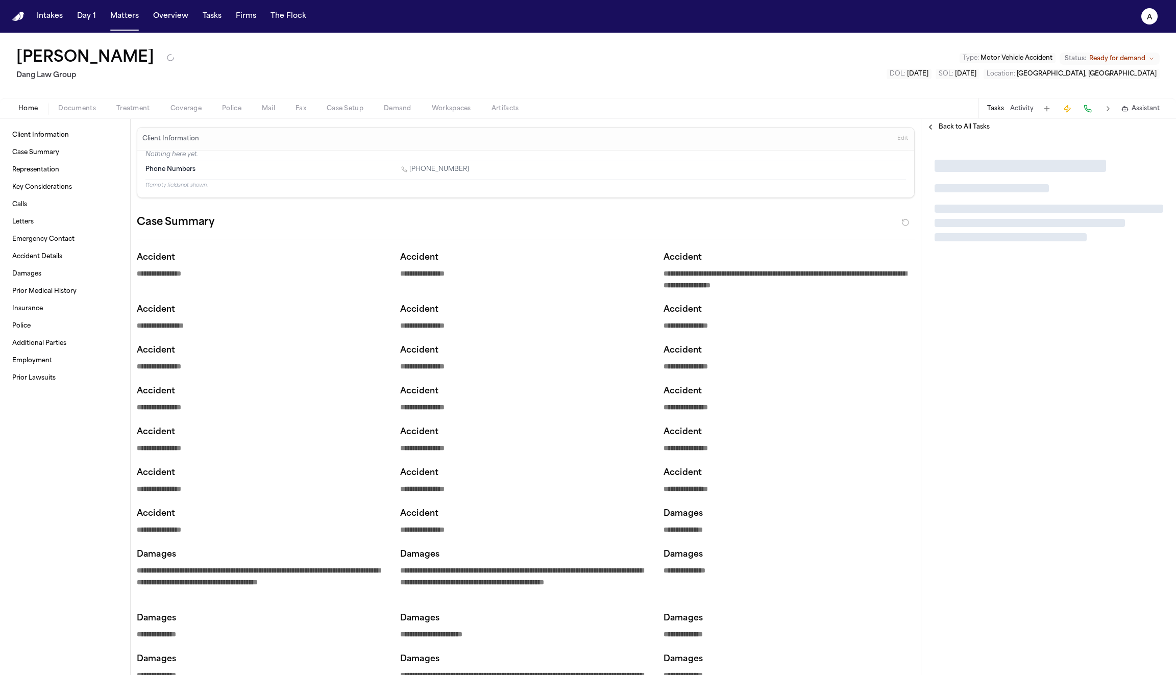
type textarea "*"
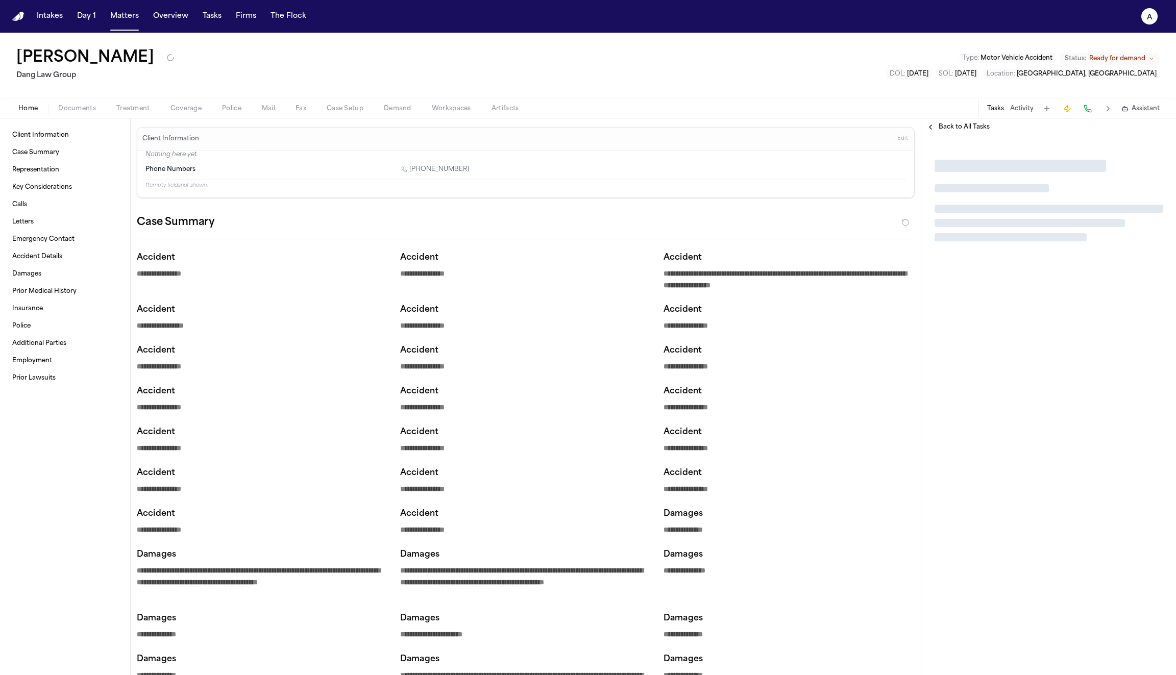
type textarea "*"
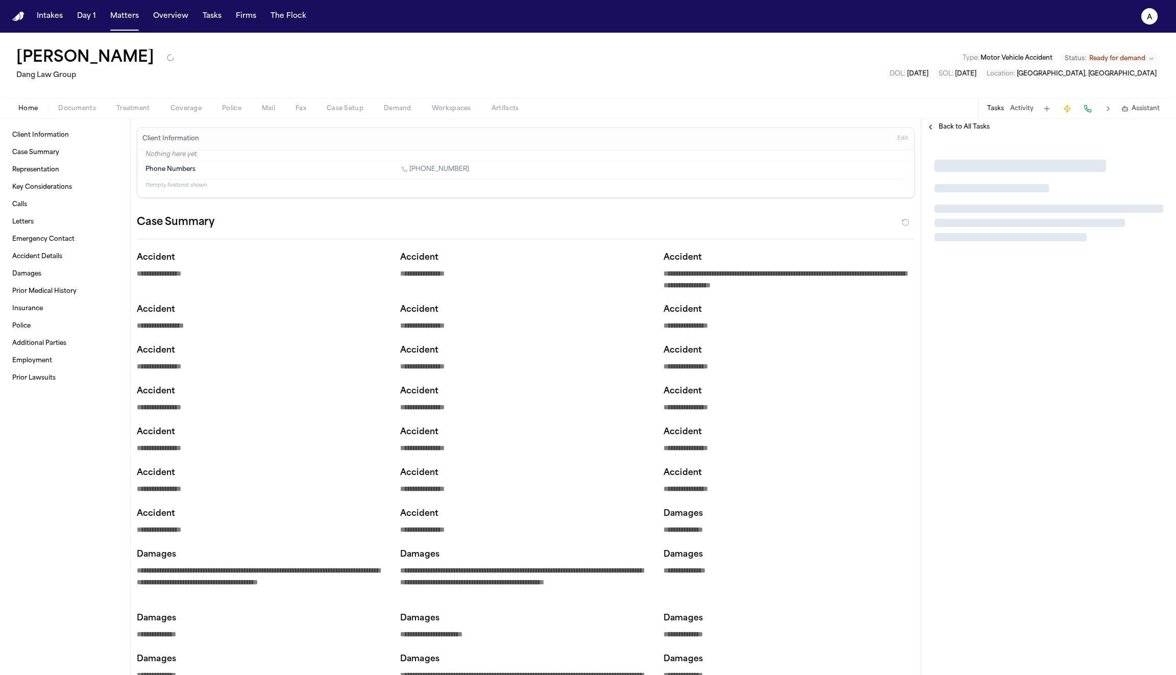
type textarea "*"
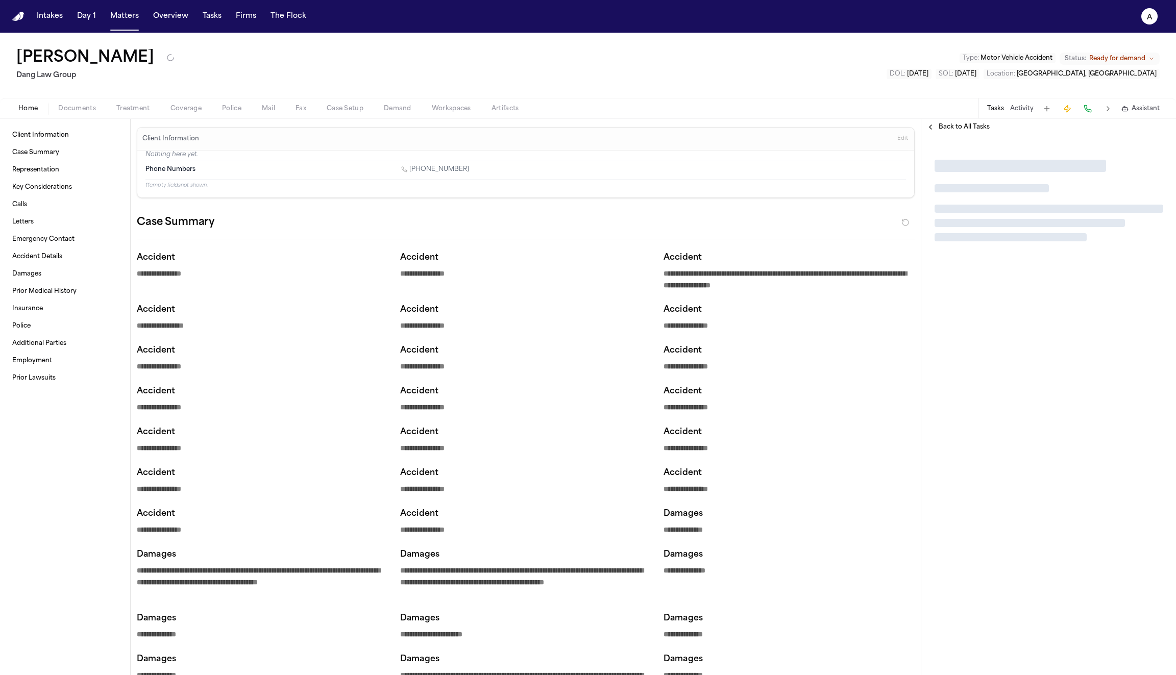
type textarea "*"
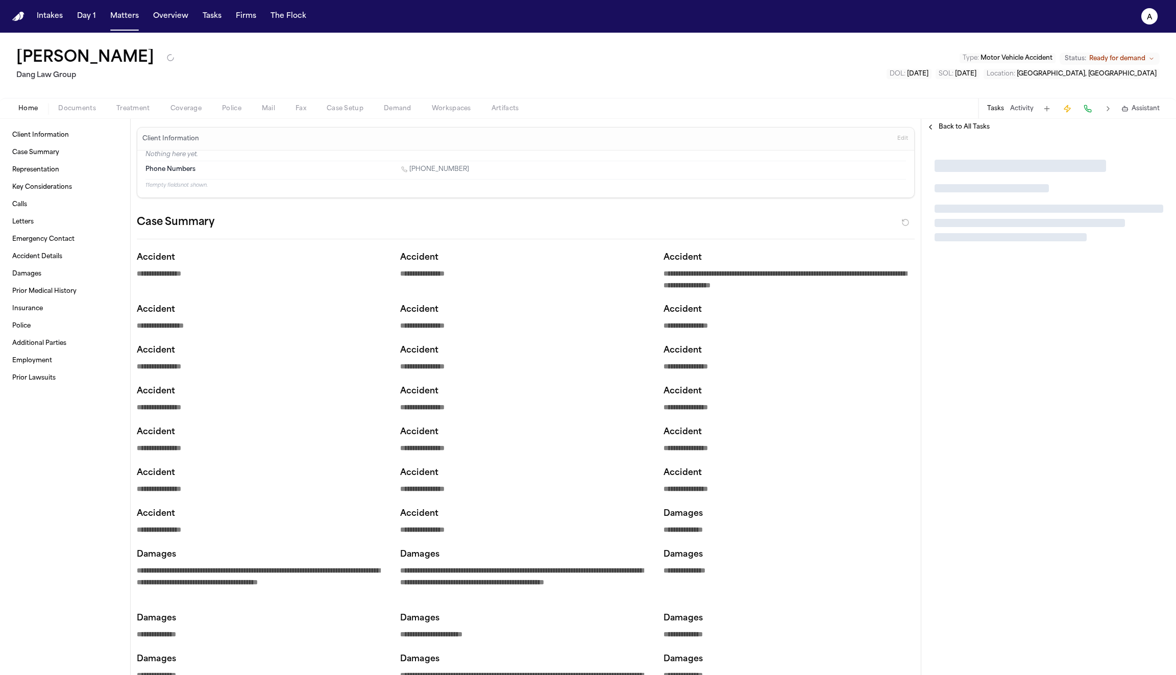
type textarea "*"
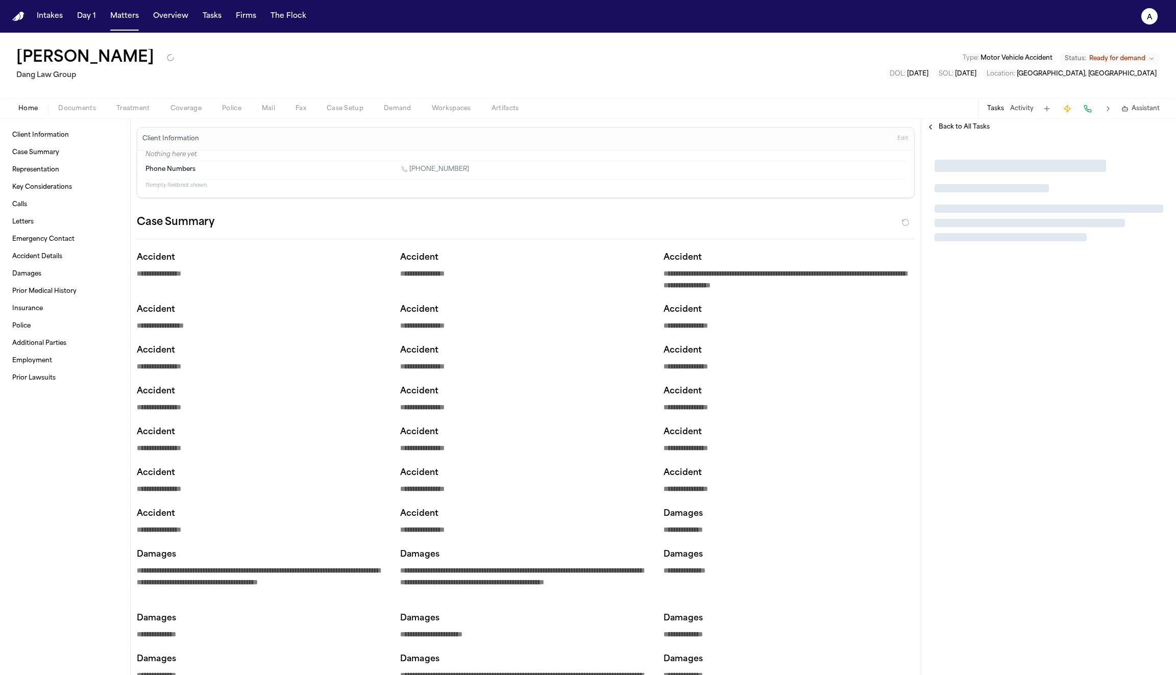
type textarea "*"
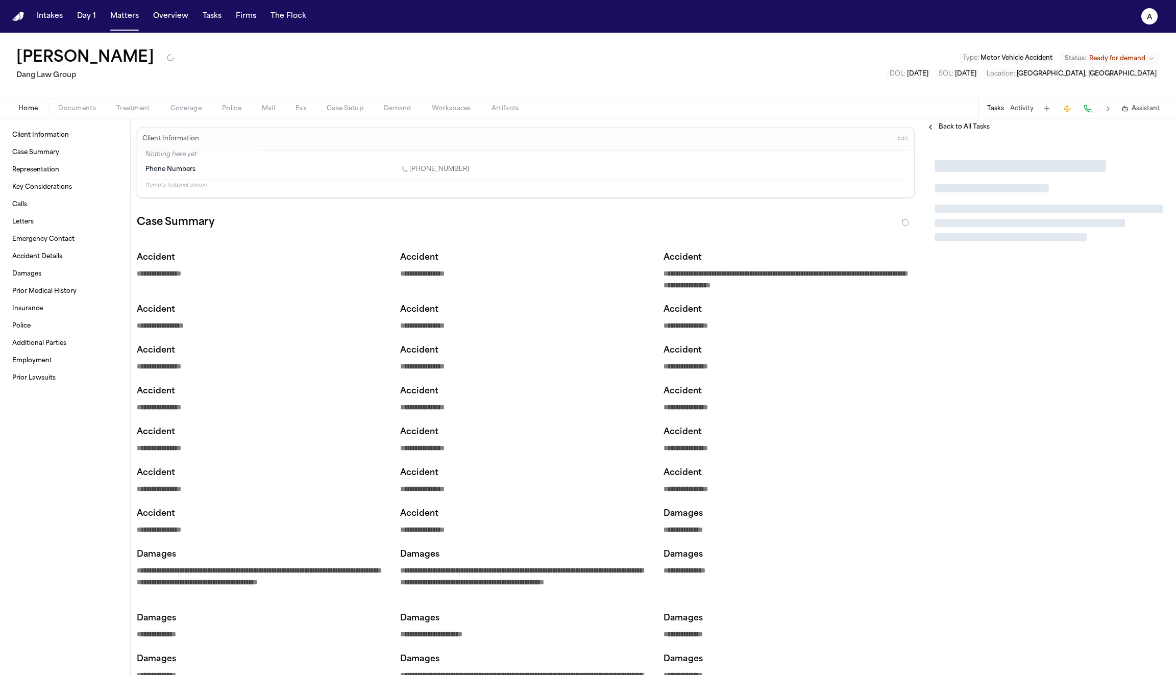
type textarea "*"
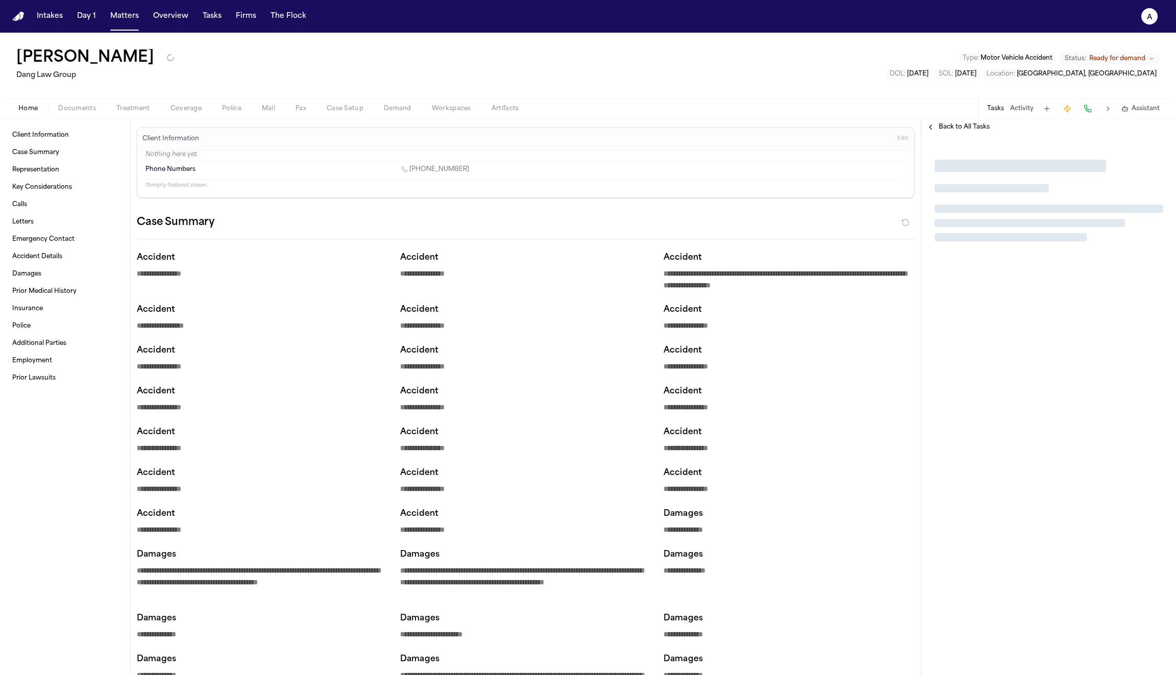
type textarea "*"
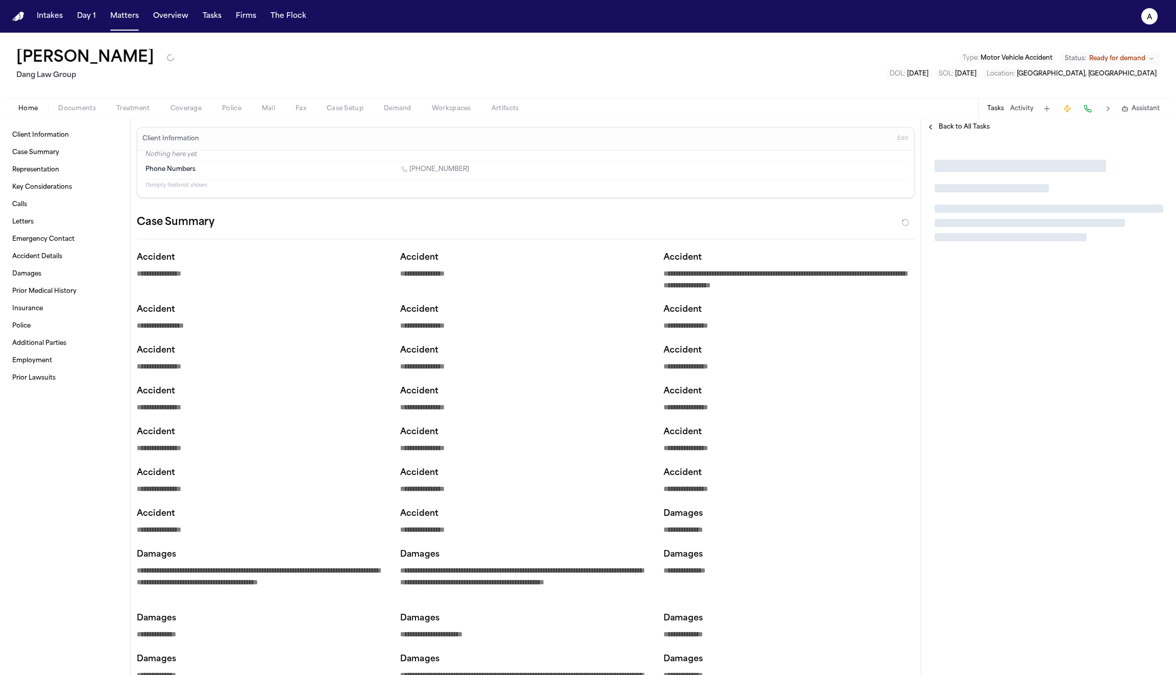
type textarea "*"
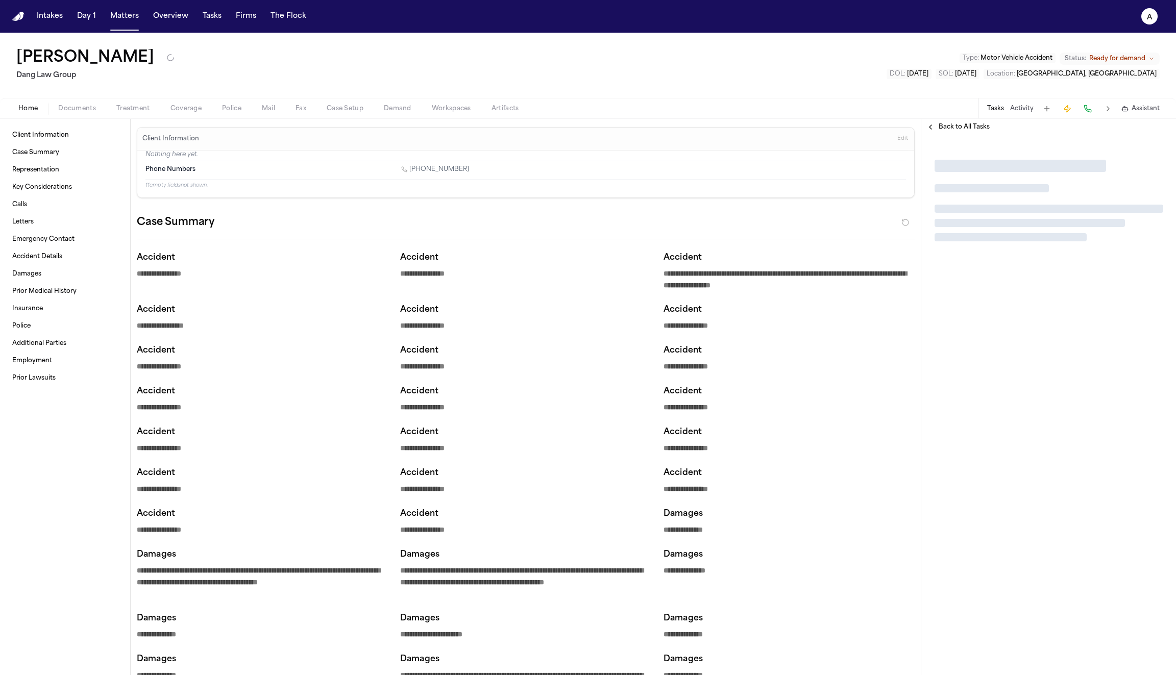
type textarea "*"
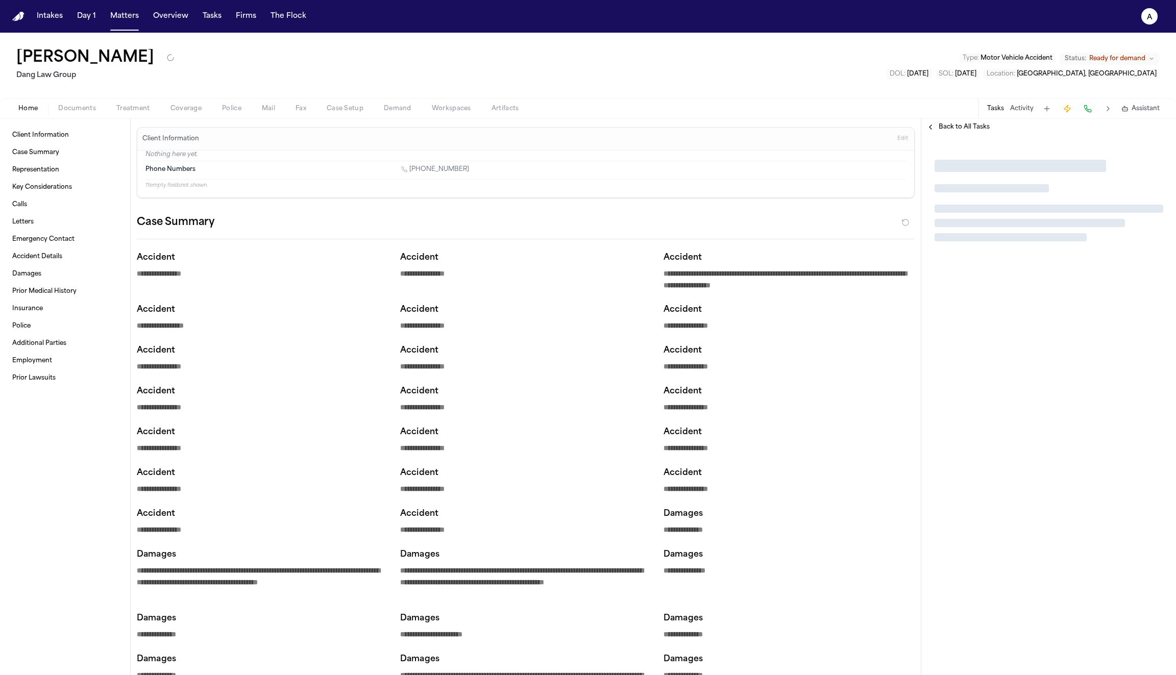
type textarea "*"
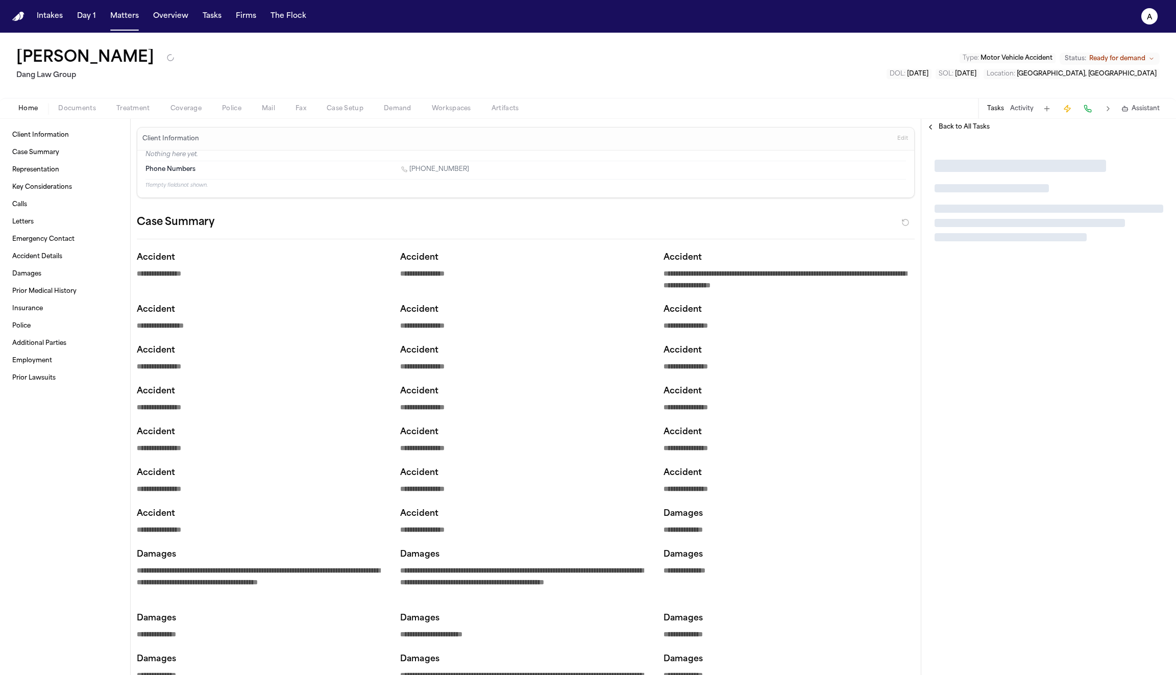
type textarea "*"
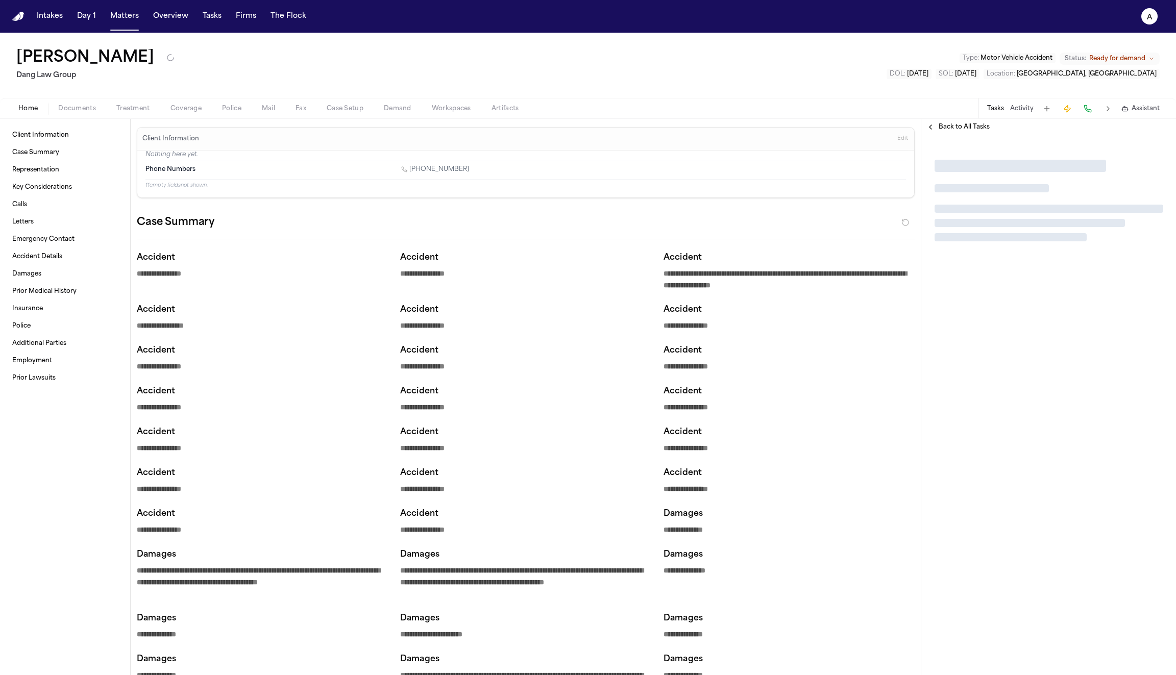
type textarea "*"
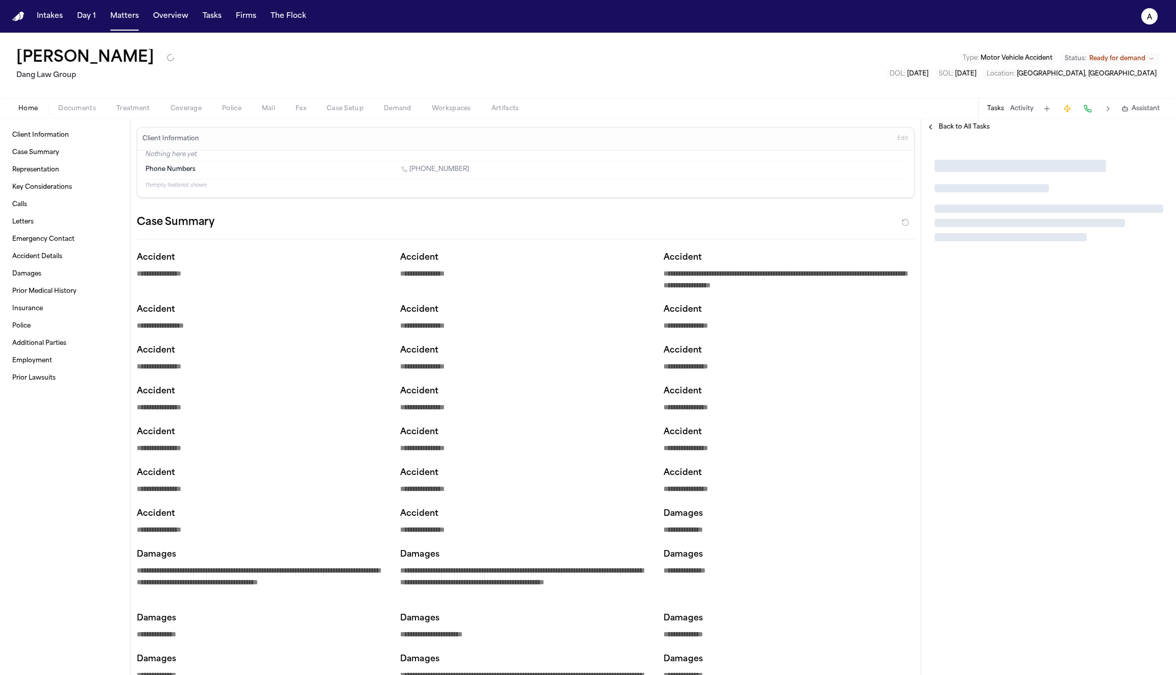
type textarea "*"
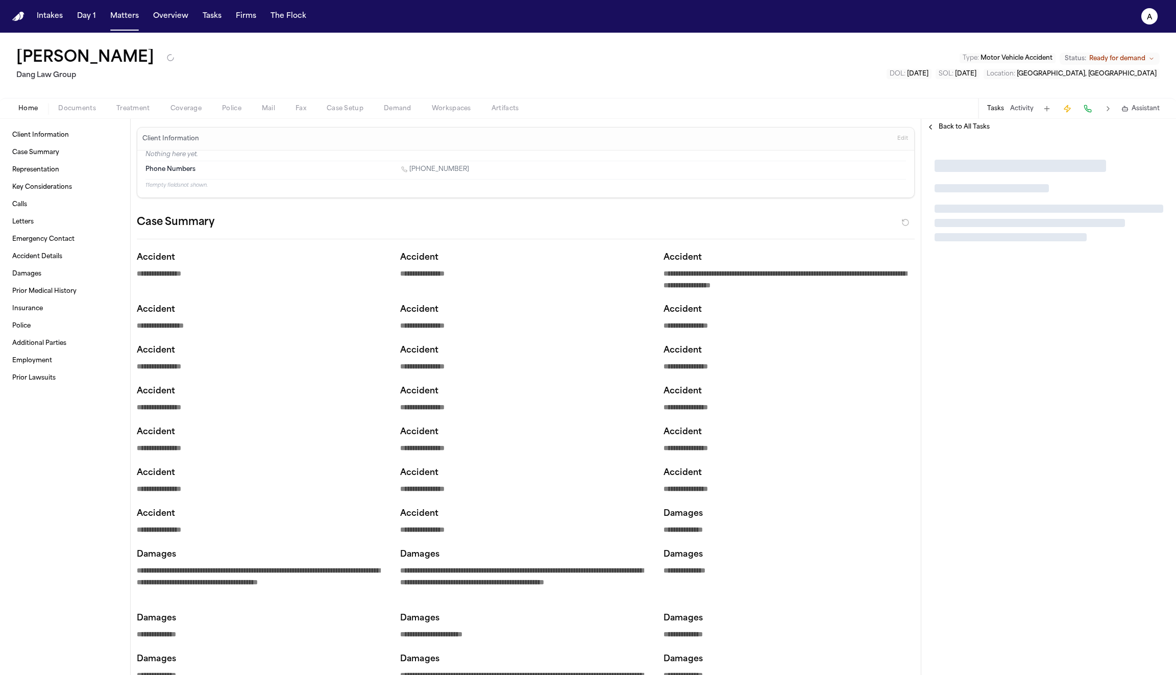
type textarea "*"
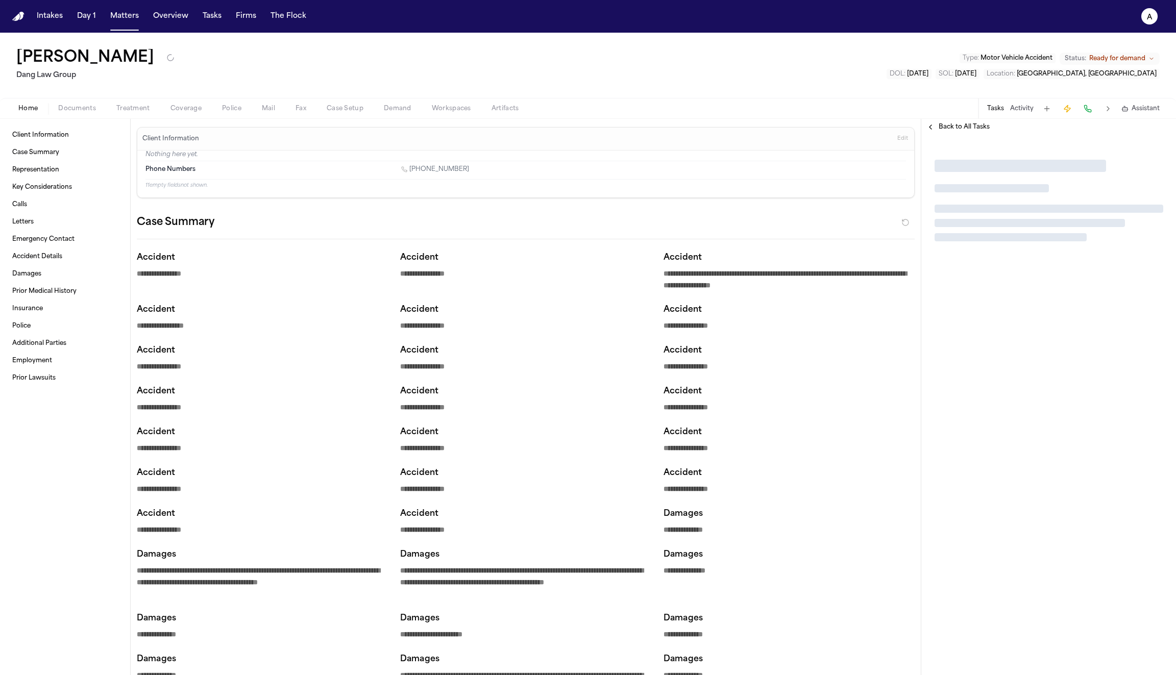
type textarea "*"
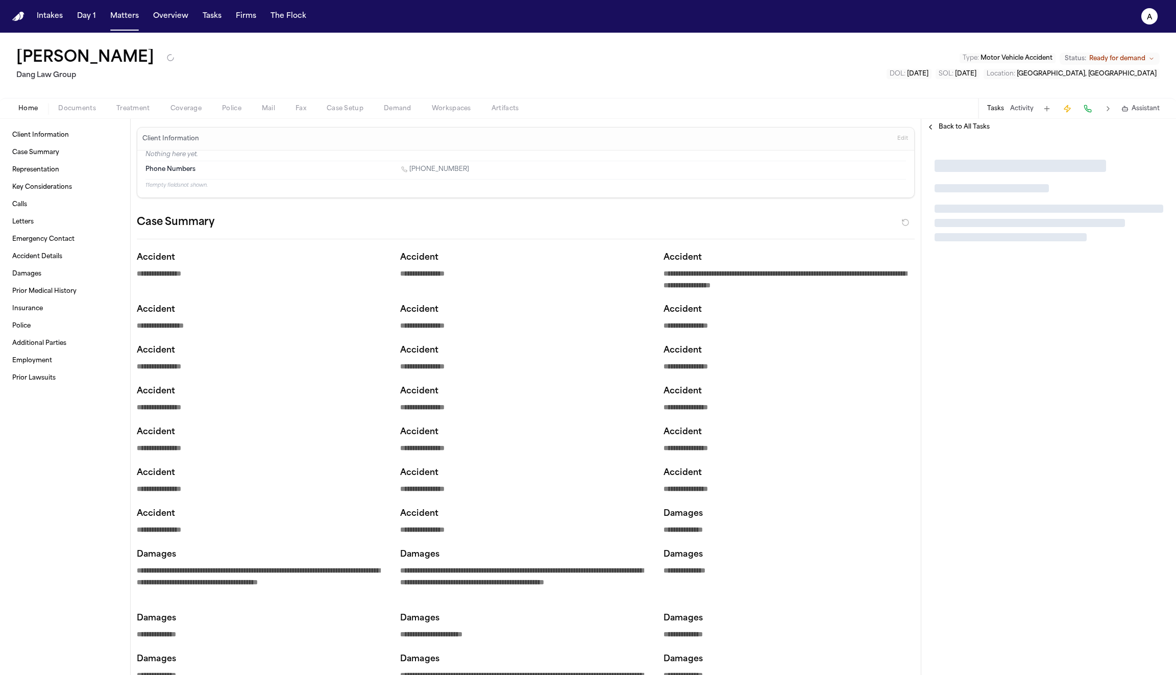
type textarea "*"
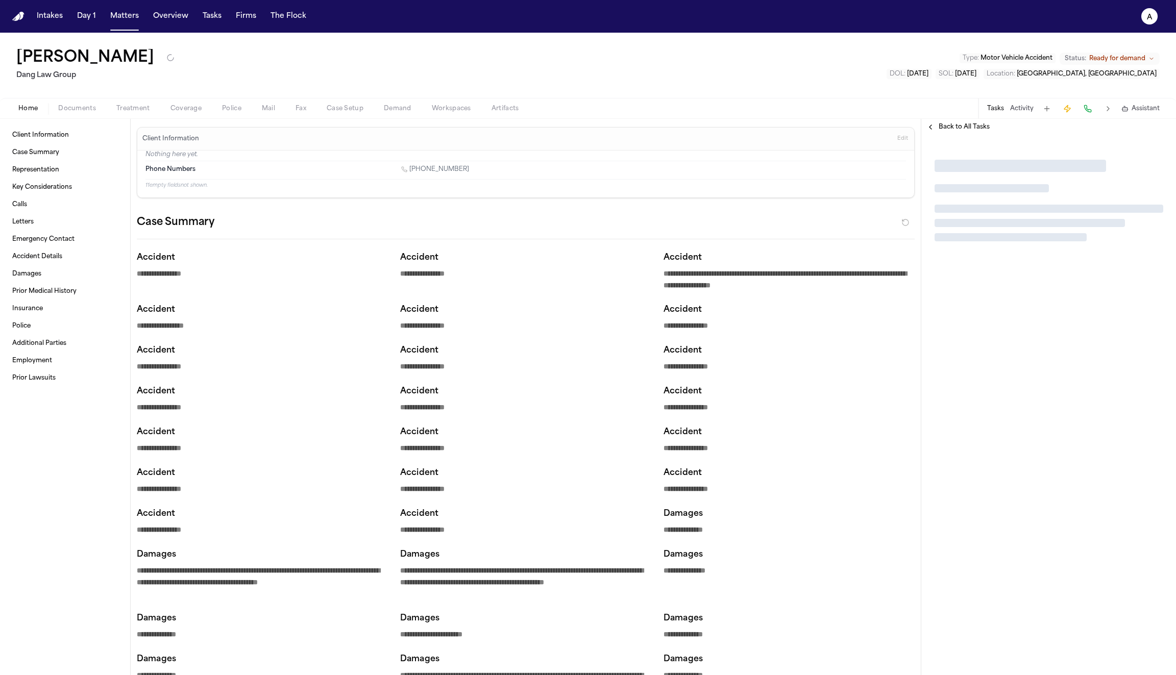
type textarea "*"
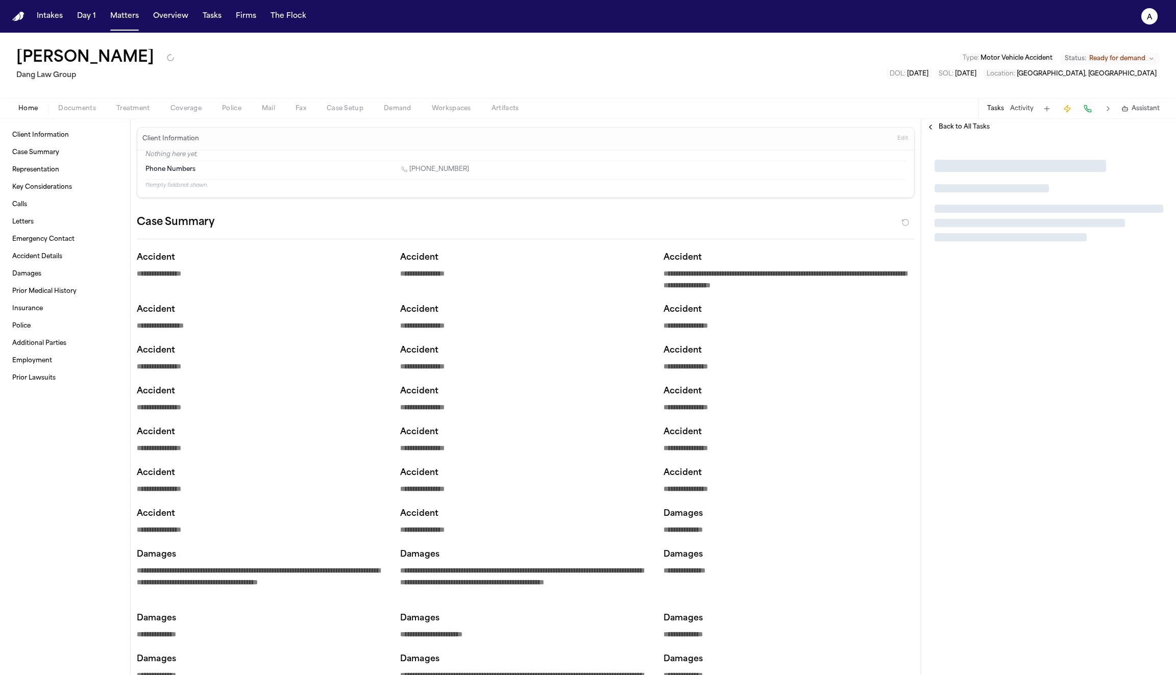
type textarea "*"
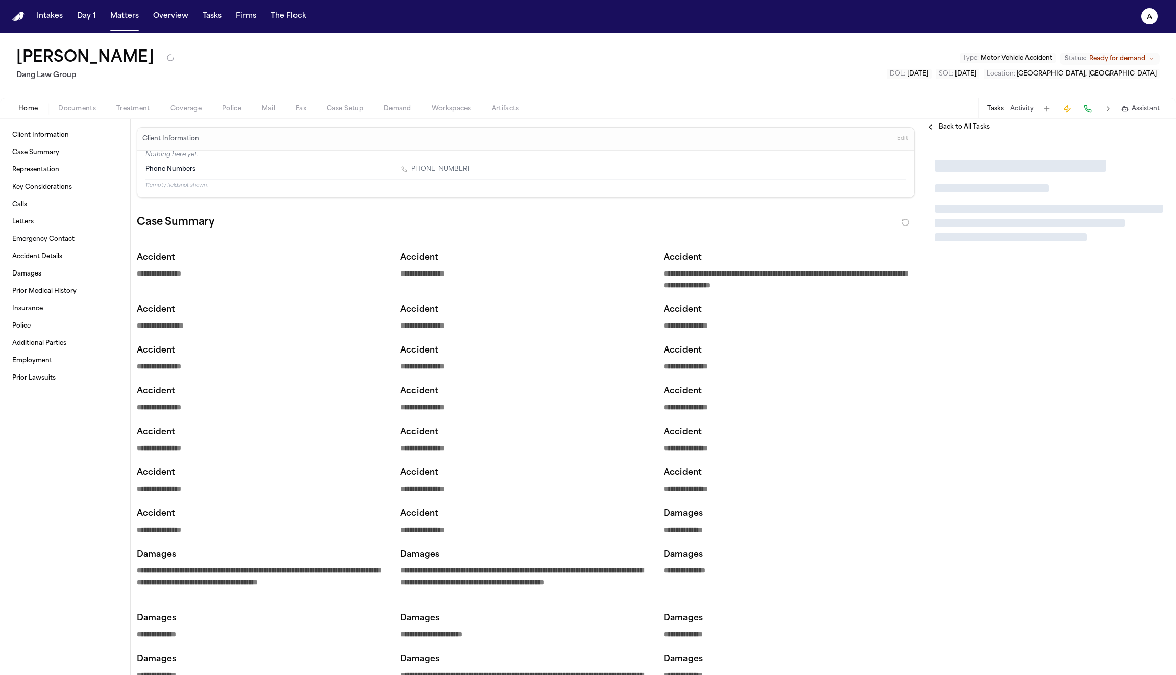
type textarea "*"
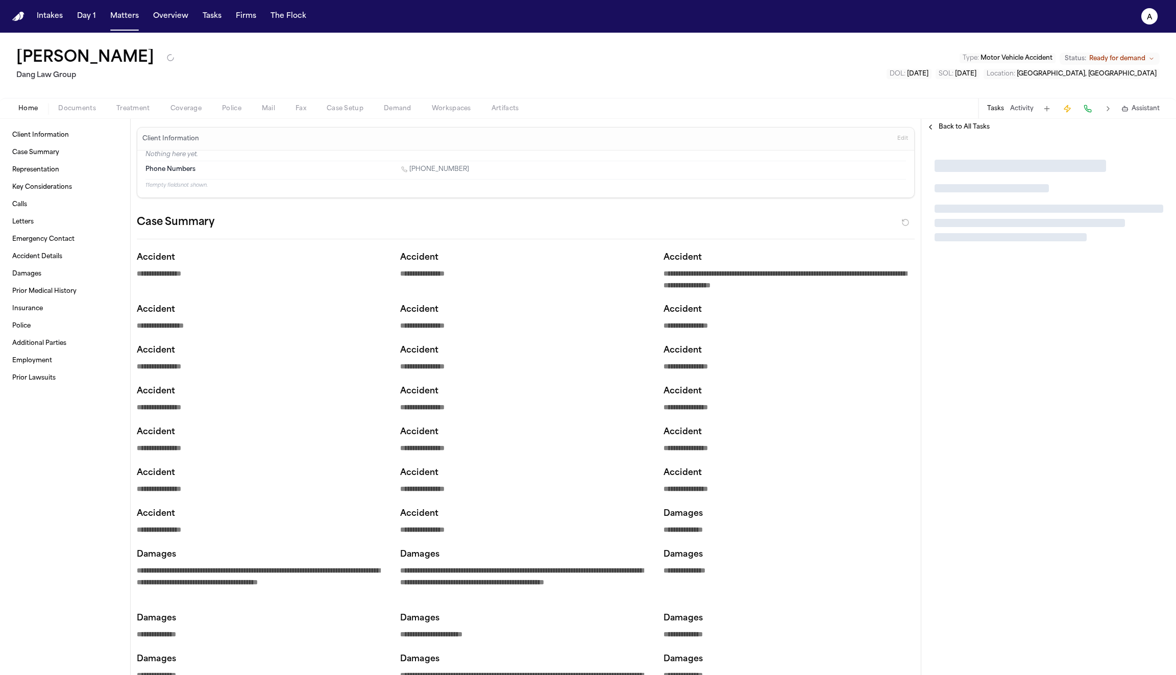
type textarea "*"
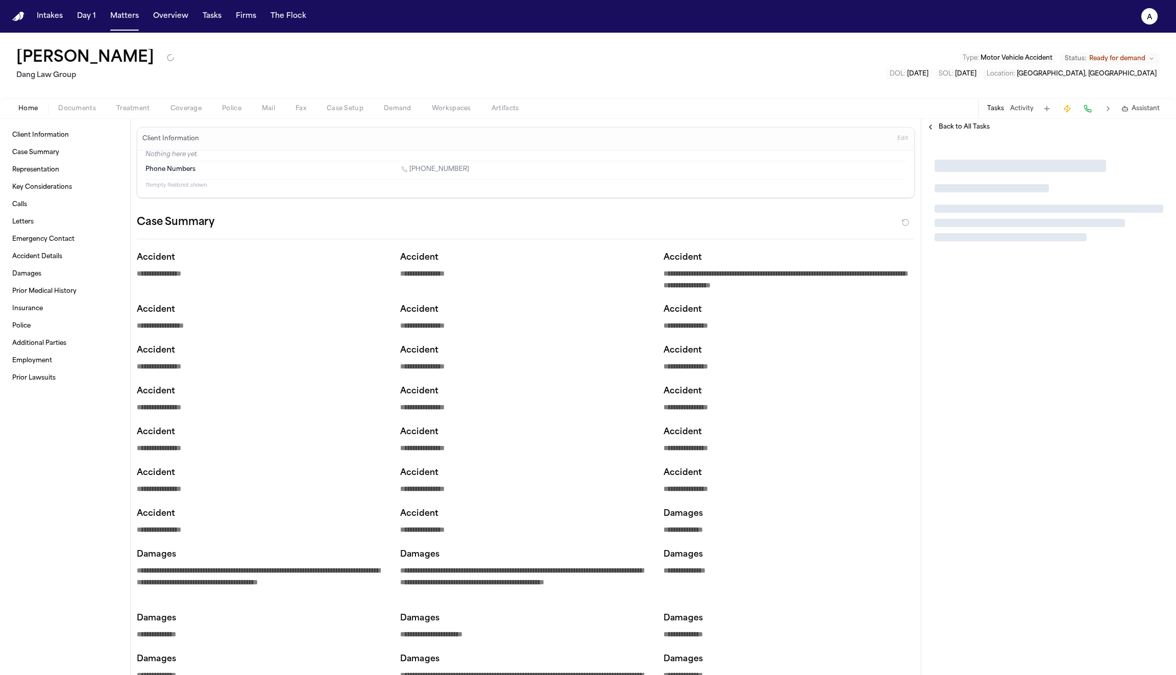
type textarea "*"
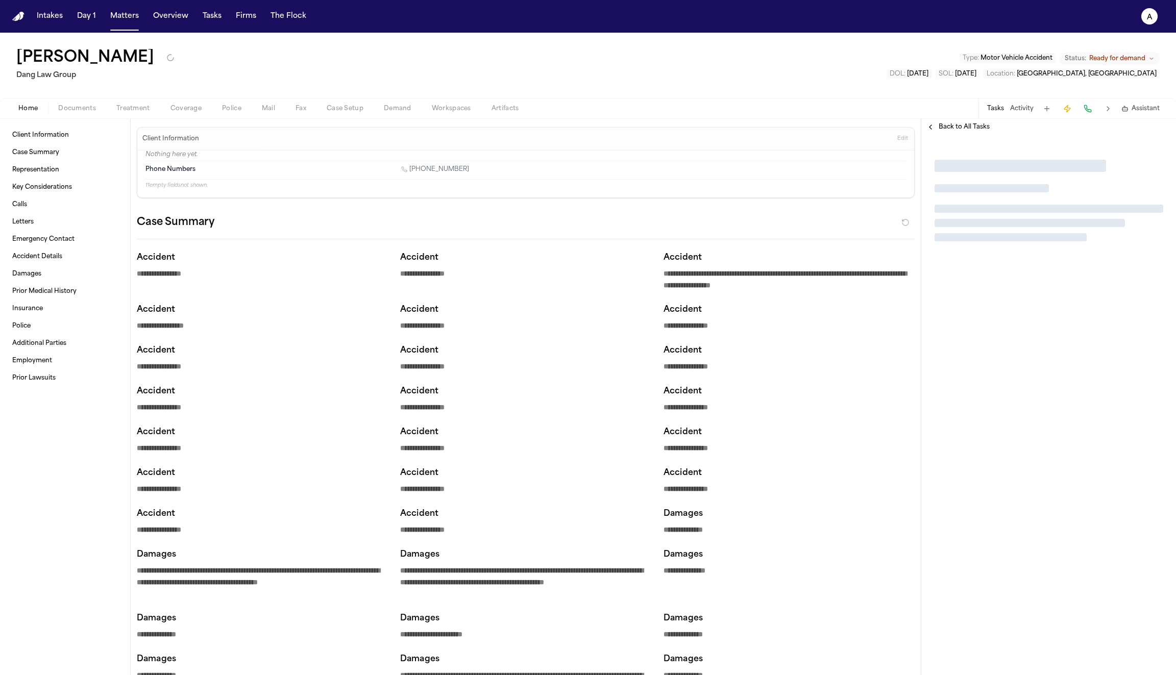
type textarea "*"
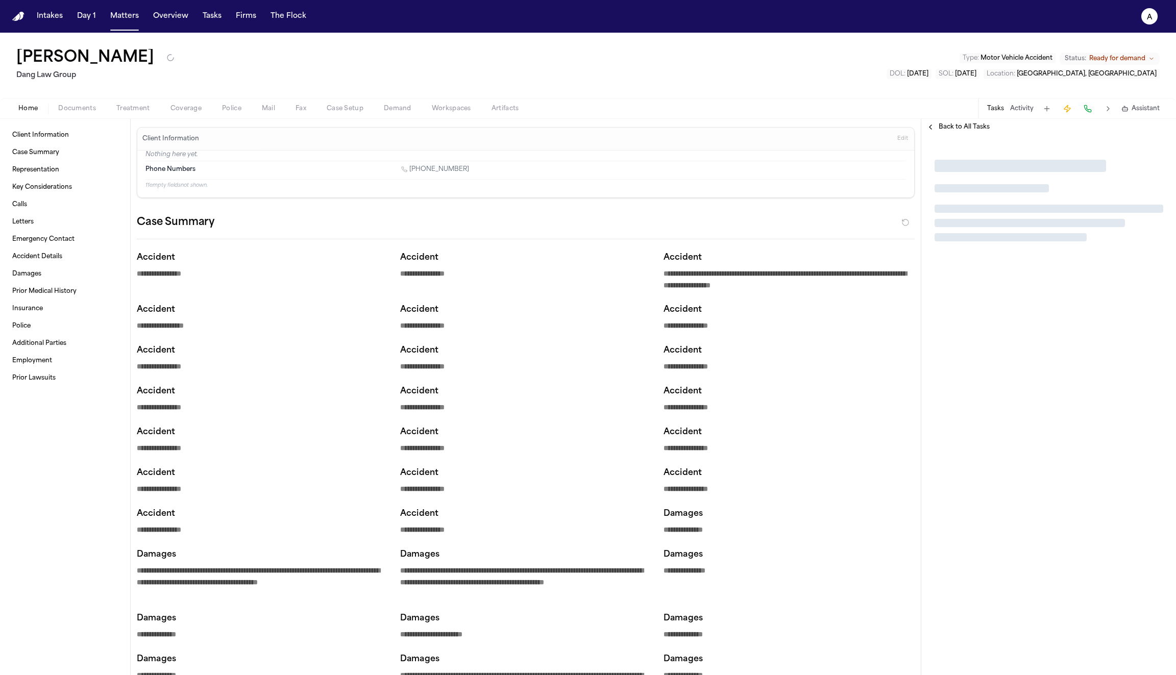
type textarea "*"
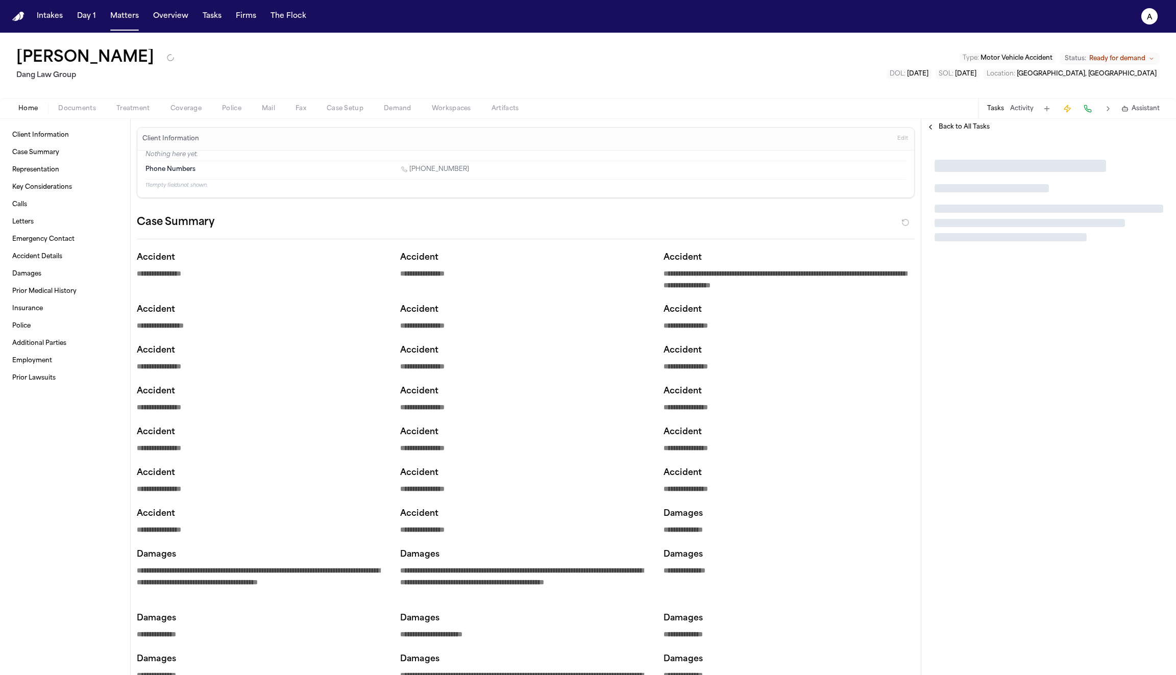
type textarea "*"
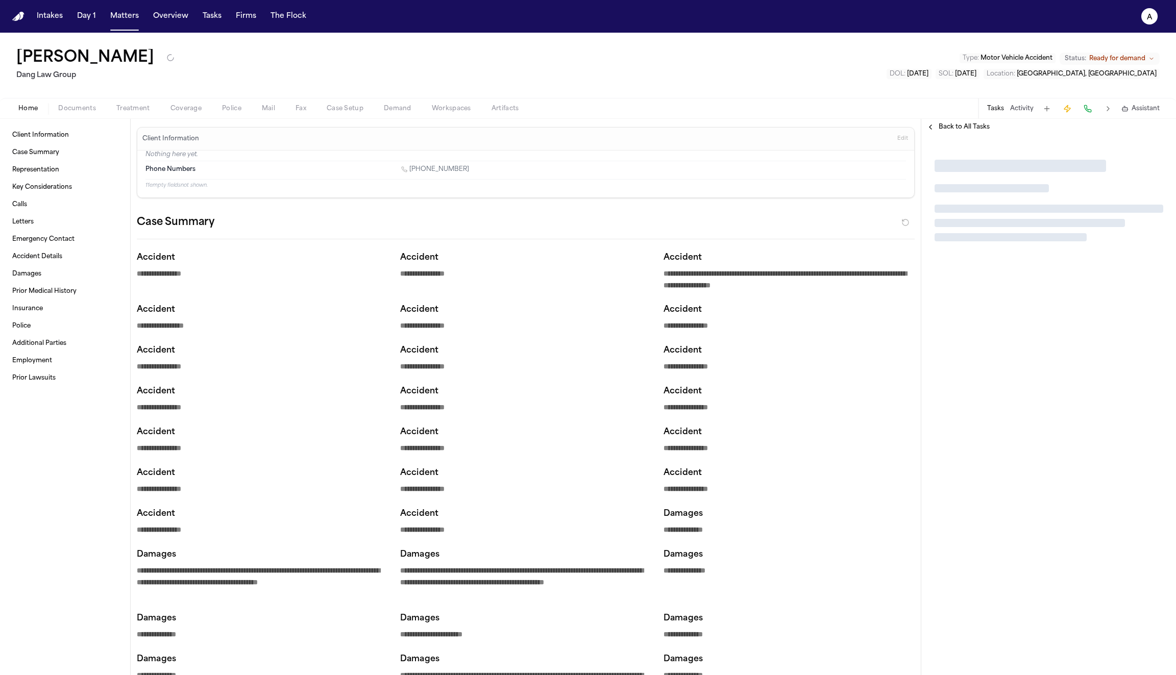
type textarea "*"
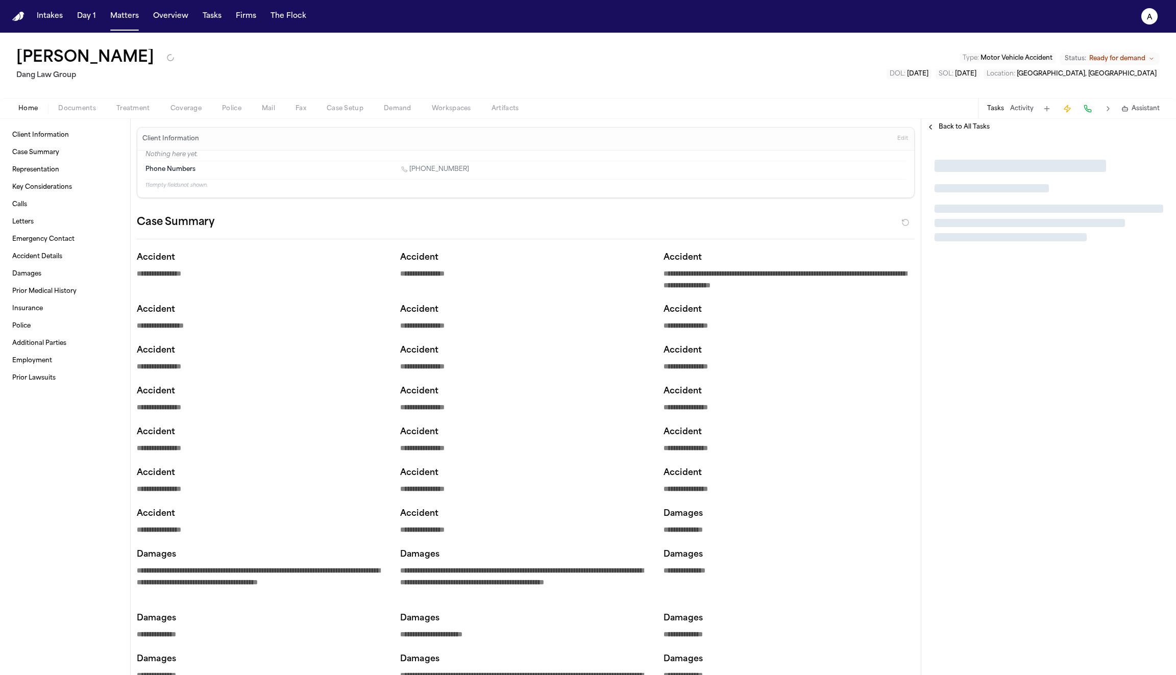
type textarea "*"
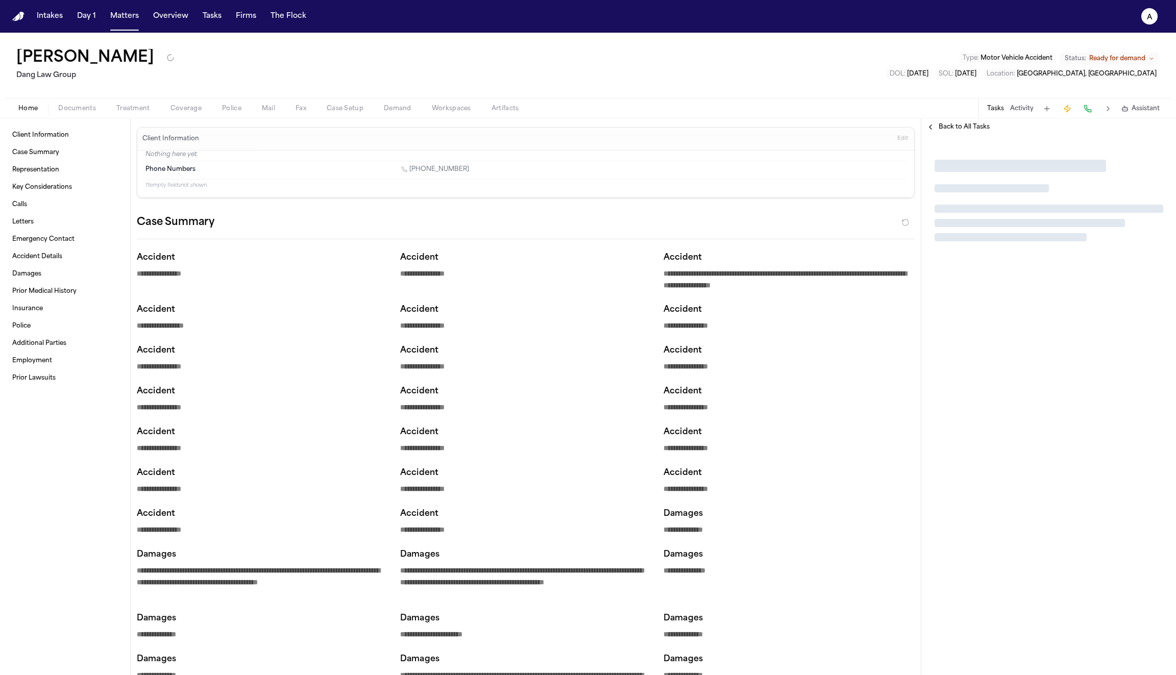
type textarea "*"
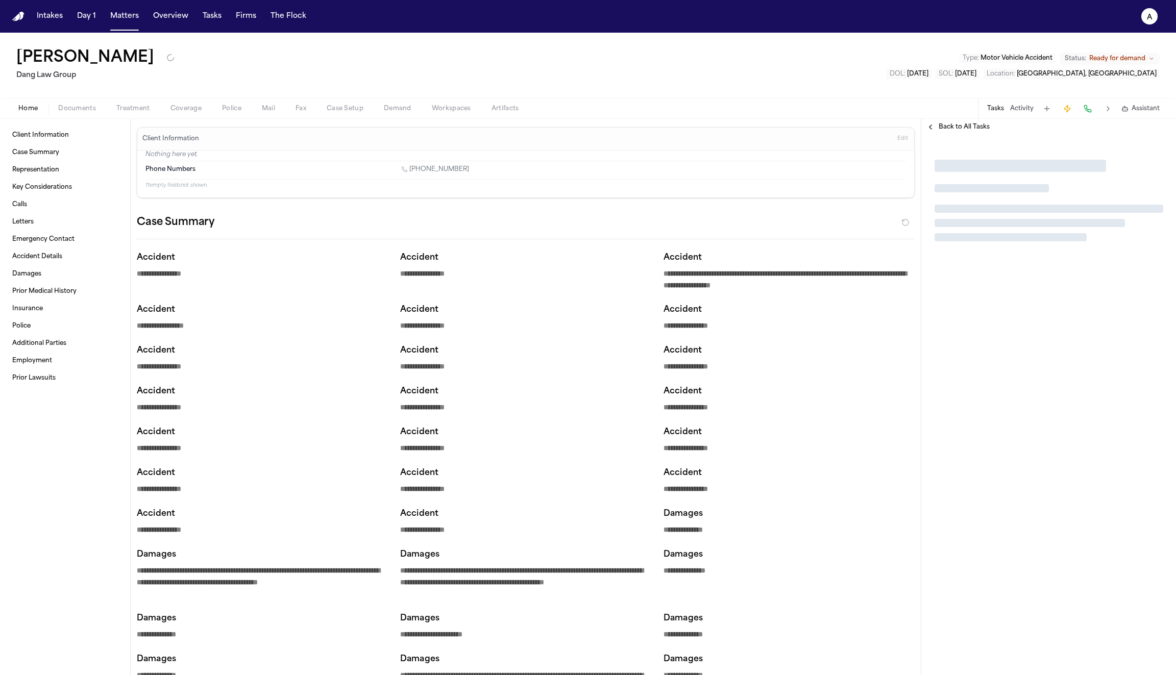
type textarea "*"
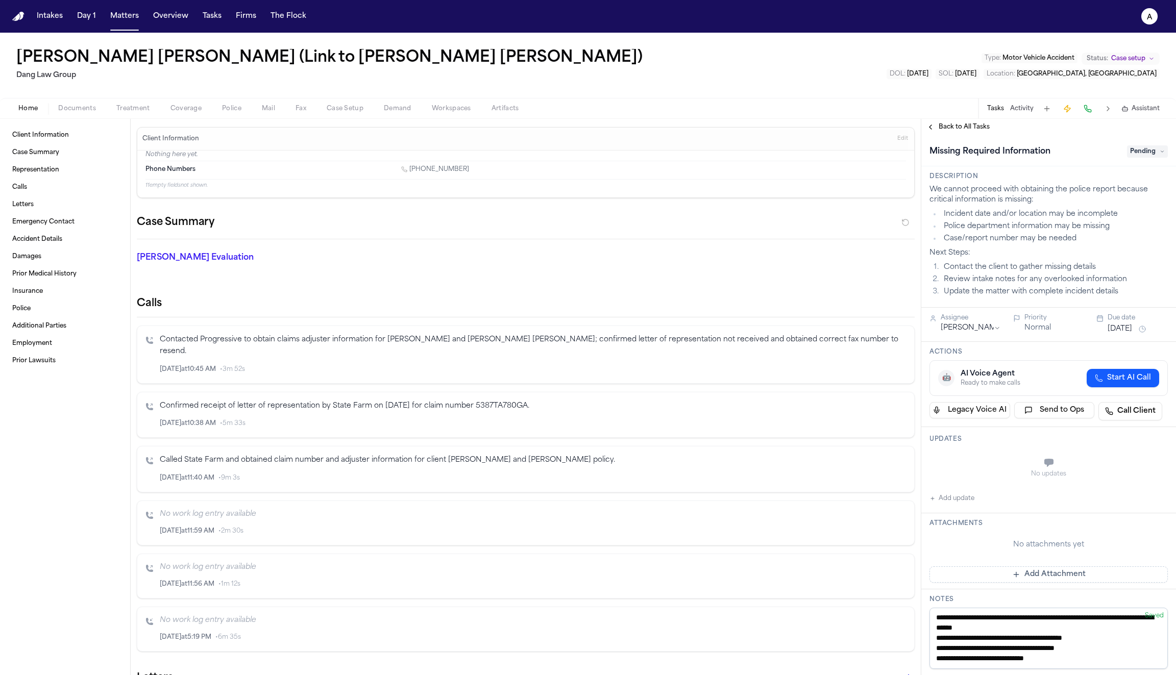
click at [946, 128] on span "Back to All Tasks" at bounding box center [963, 127] width 51 height 8
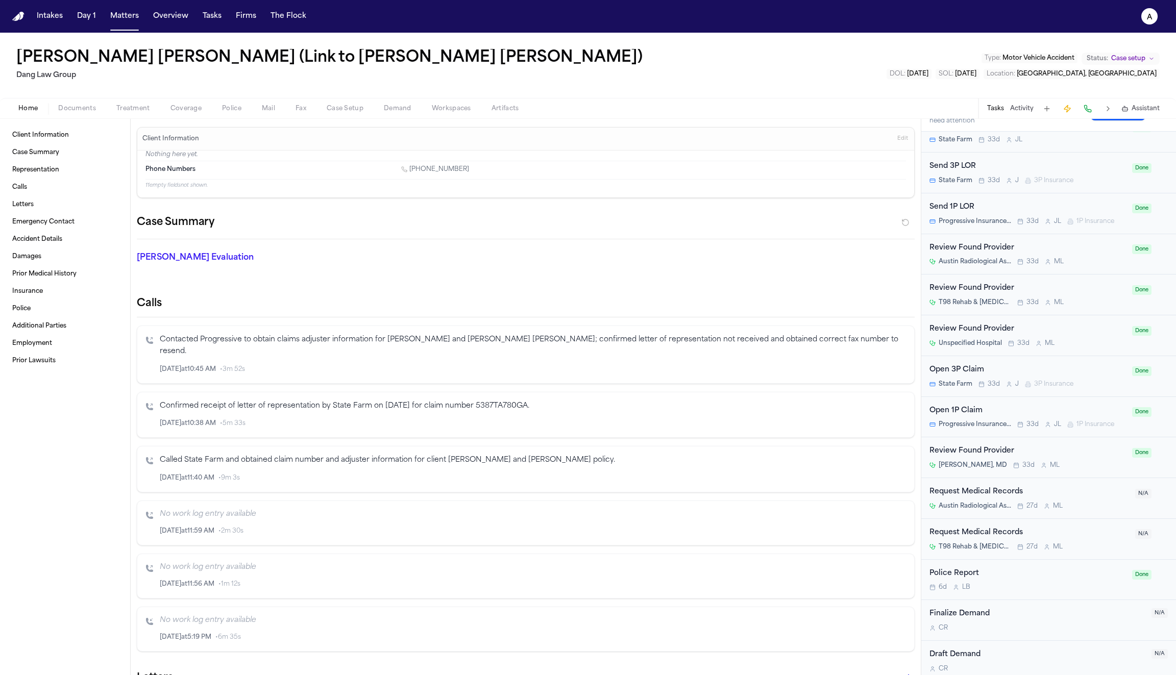
scroll to position [545, 0]
click at [970, 567] on div "Police Report" at bounding box center [1027, 572] width 196 height 12
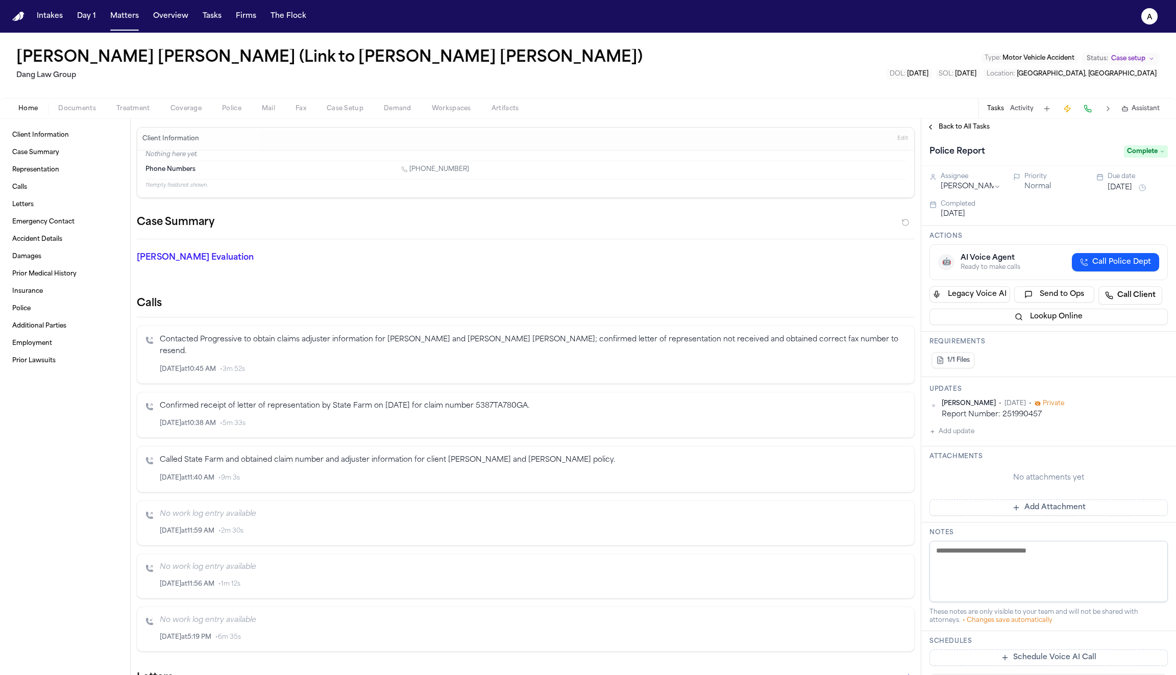
click at [954, 358] on span "1/1 Files" at bounding box center [958, 360] width 22 height 8
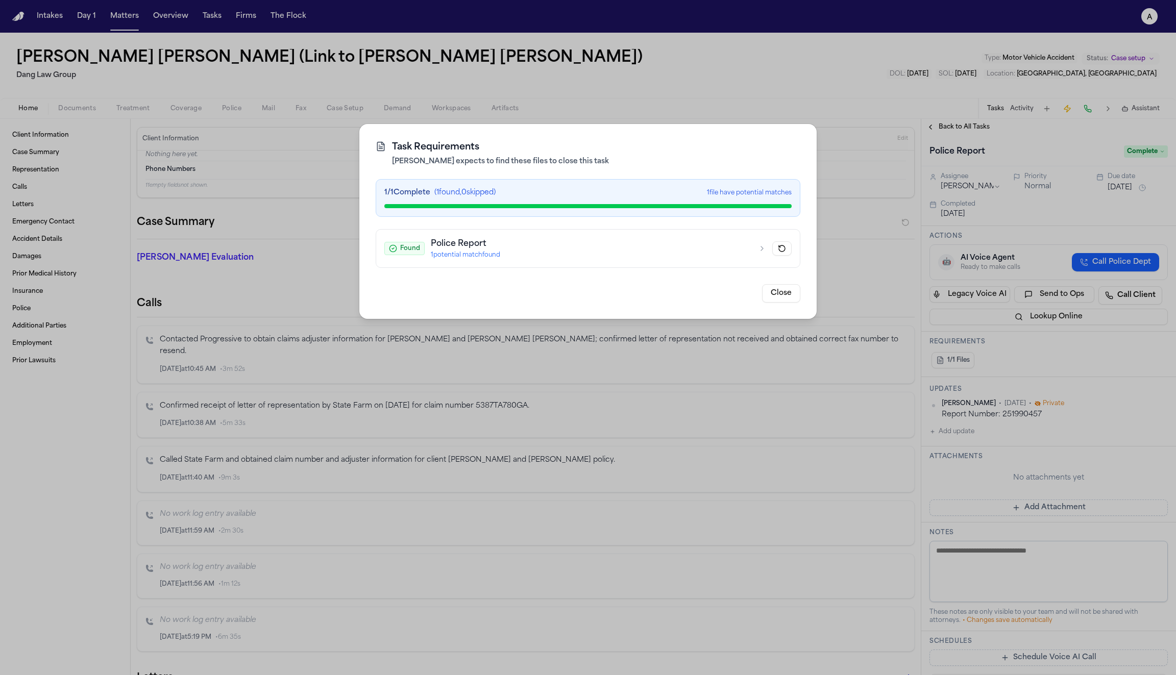
click at [568, 258] on div "1 potential match found" at bounding box center [591, 255] width 321 height 8
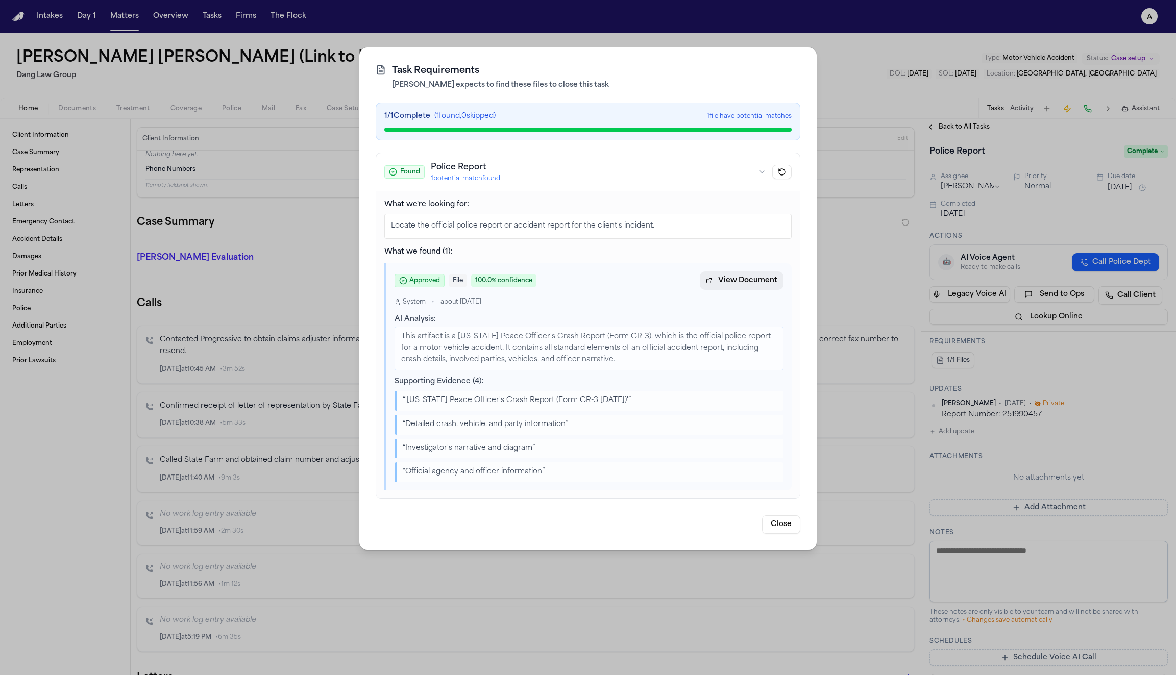
click at [731, 280] on span "View Document" at bounding box center [747, 280] width 59 height 12
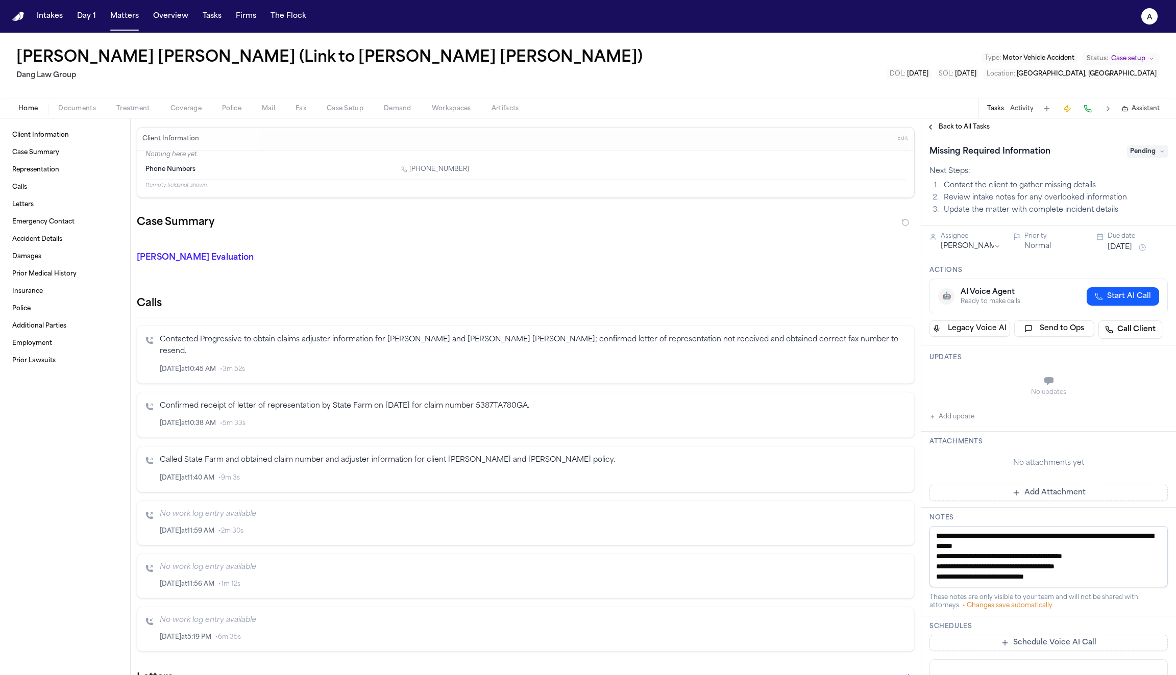
scroll to position [222, 0]
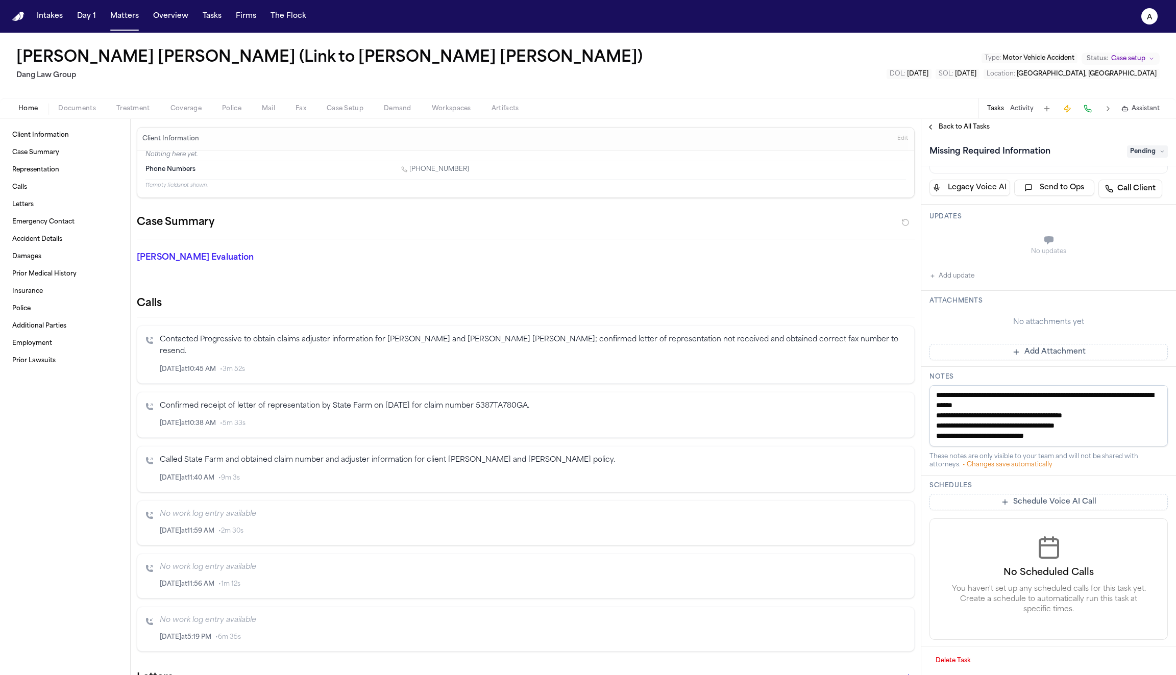
click at [1102, 429] on textarea "**********" at bounding box center [1048, 415] width 238 height 61
